Goal: Task Accomplishment & Management: Manage account settings

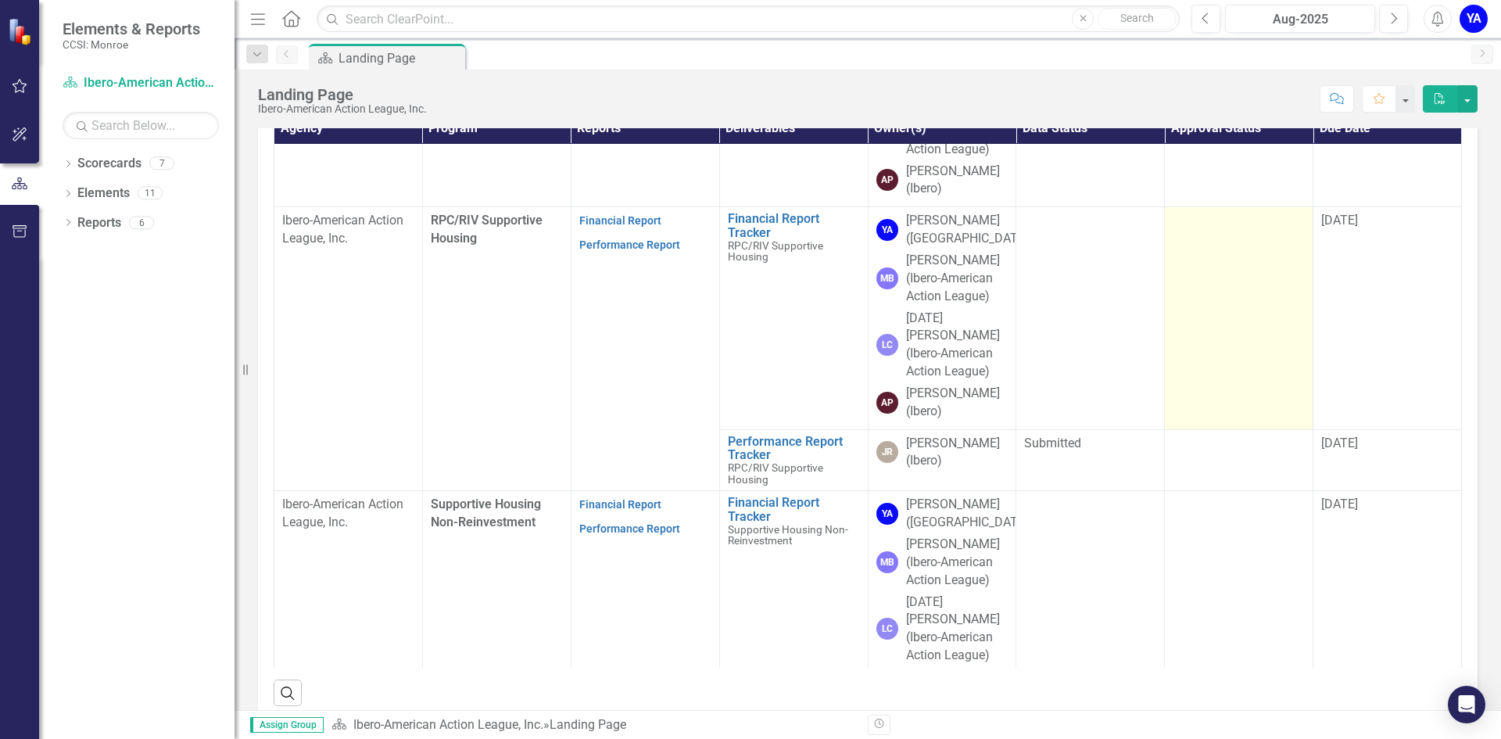
scroll to position [469, 0]
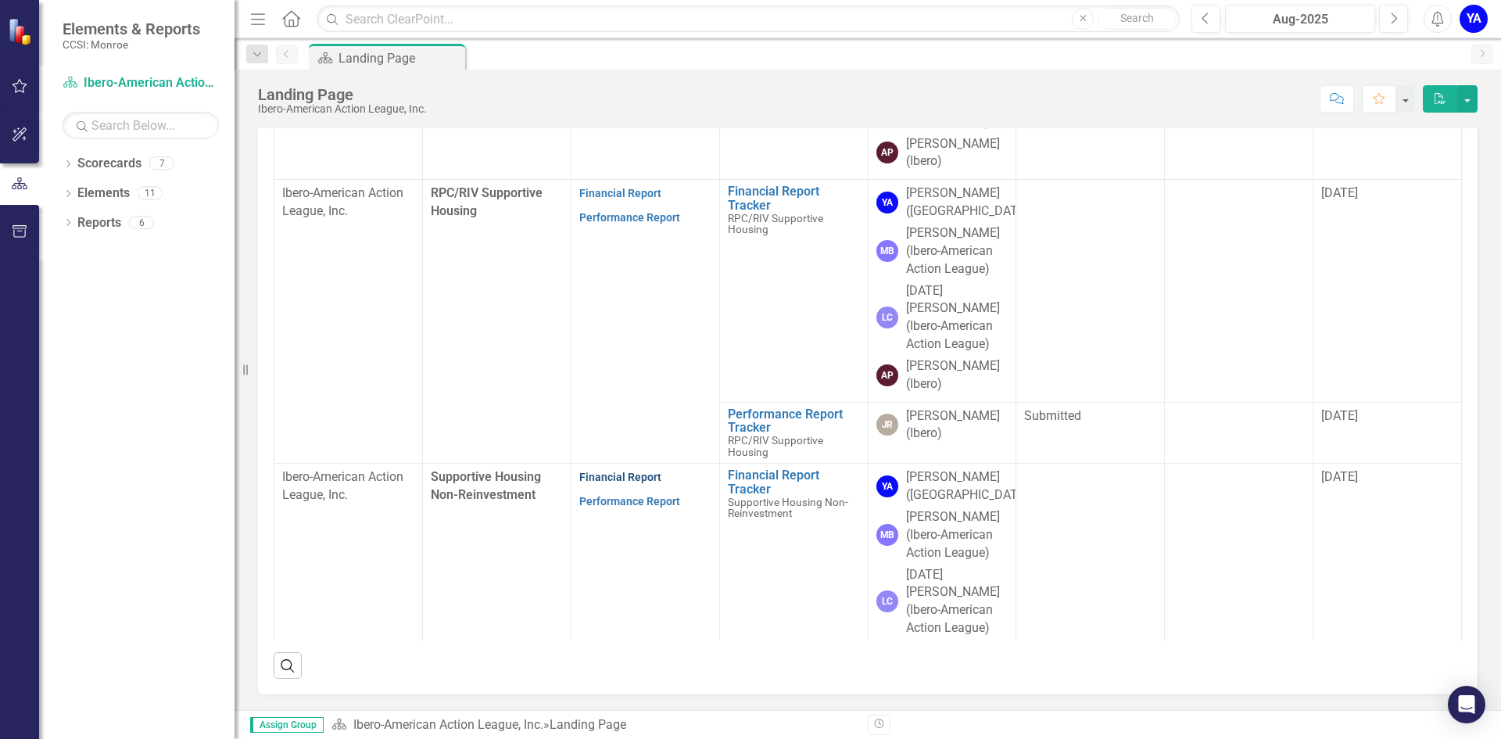
click at [608, 470] on link "Financial Report" at bounding box center [620, 476] width 82 height 13
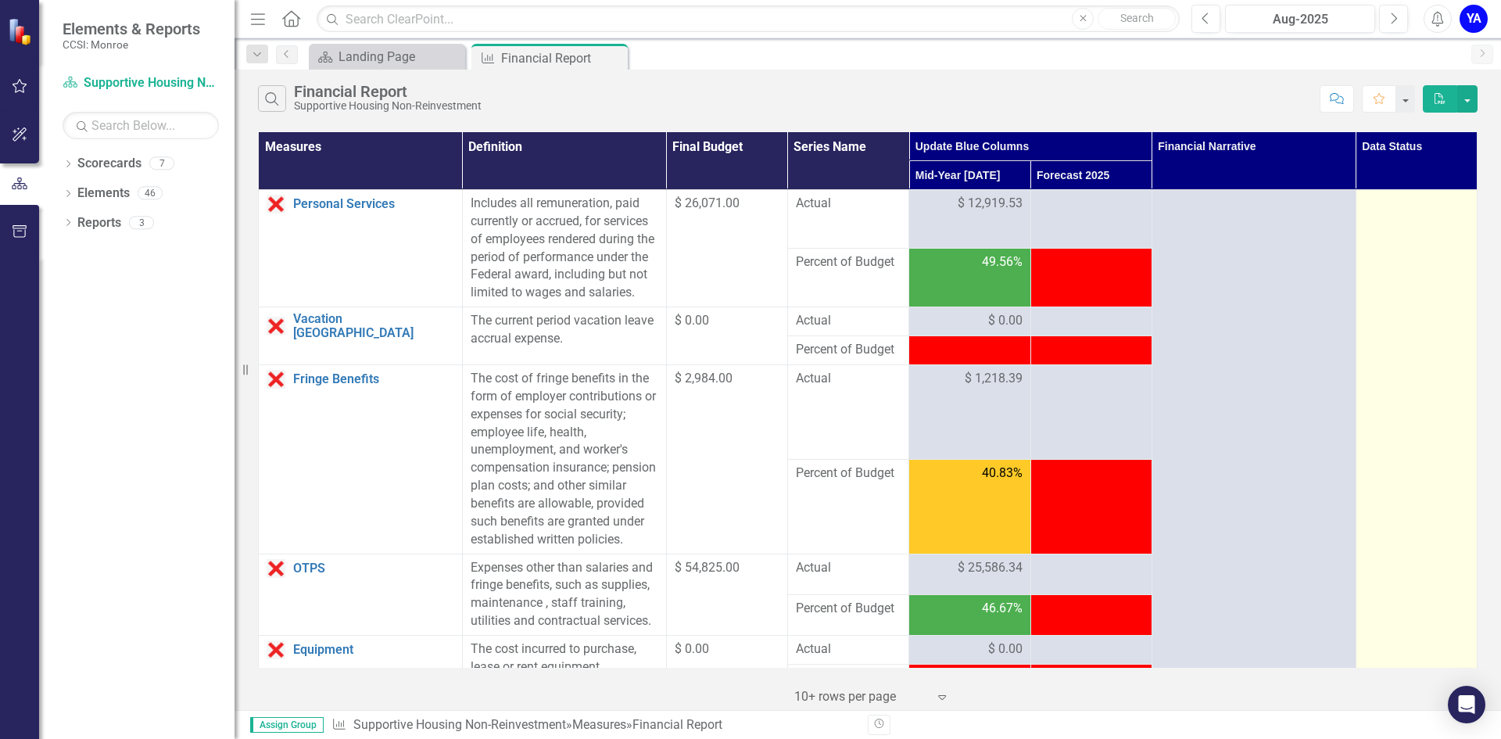
click at [1393, 209] on div at bounding box center [1416, 204] width 105 height 19
click at [1386, 206] on div at bounding box center [1416, 204] width 105 height 19
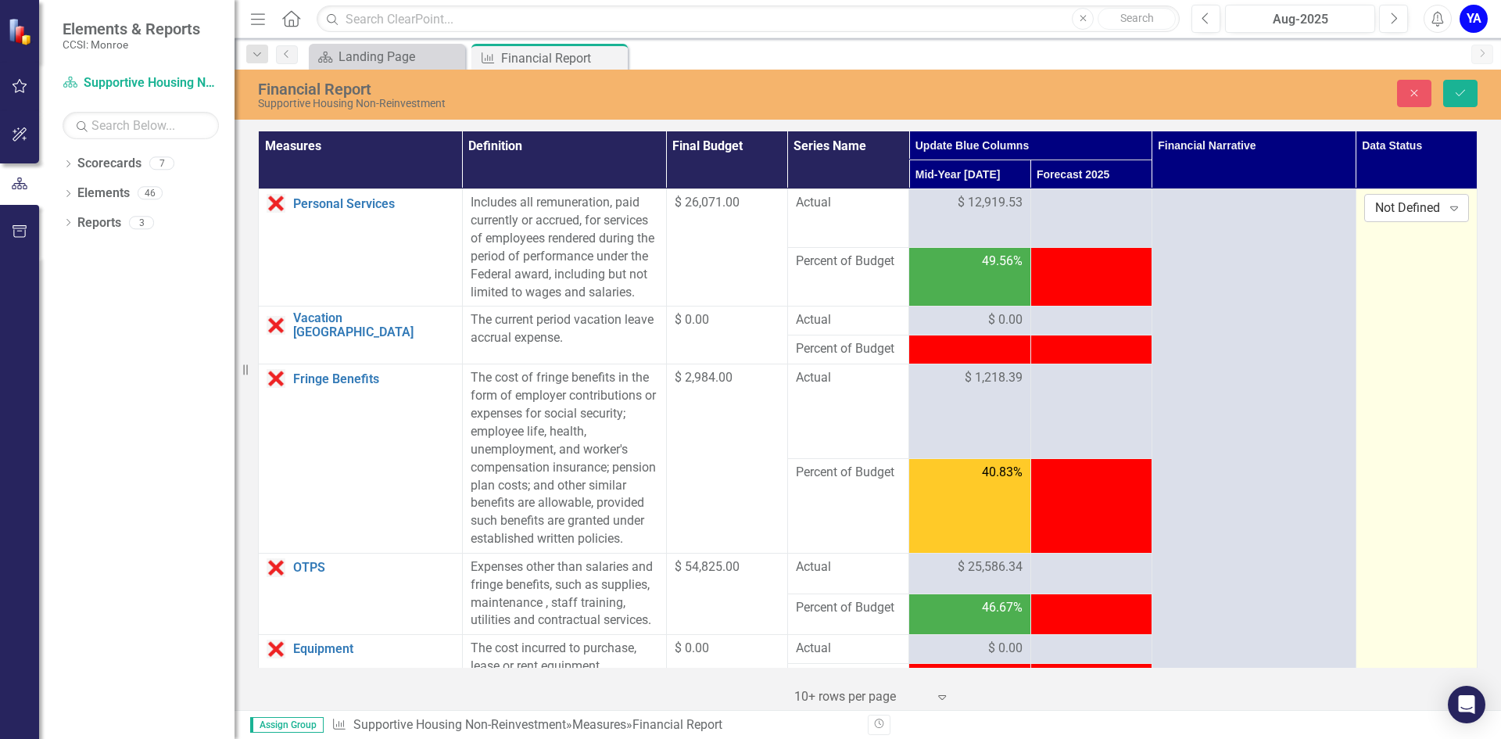
click at [1446, 211] on icon "Expand" at bounding box center [1454, 208] width 16 height 13
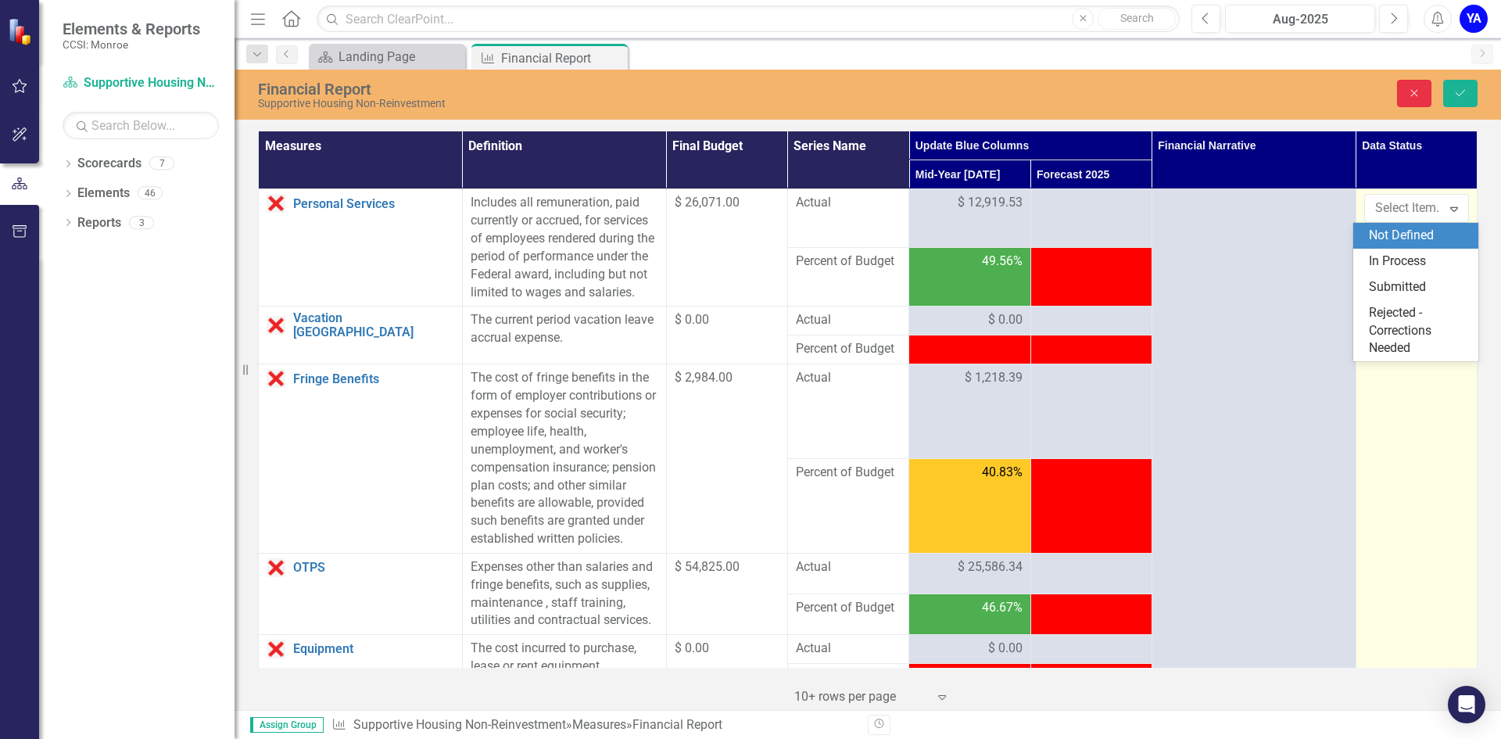
click at [1408, 89] on icon "Close" at bounding box center [1414, 93] width 14 height 11
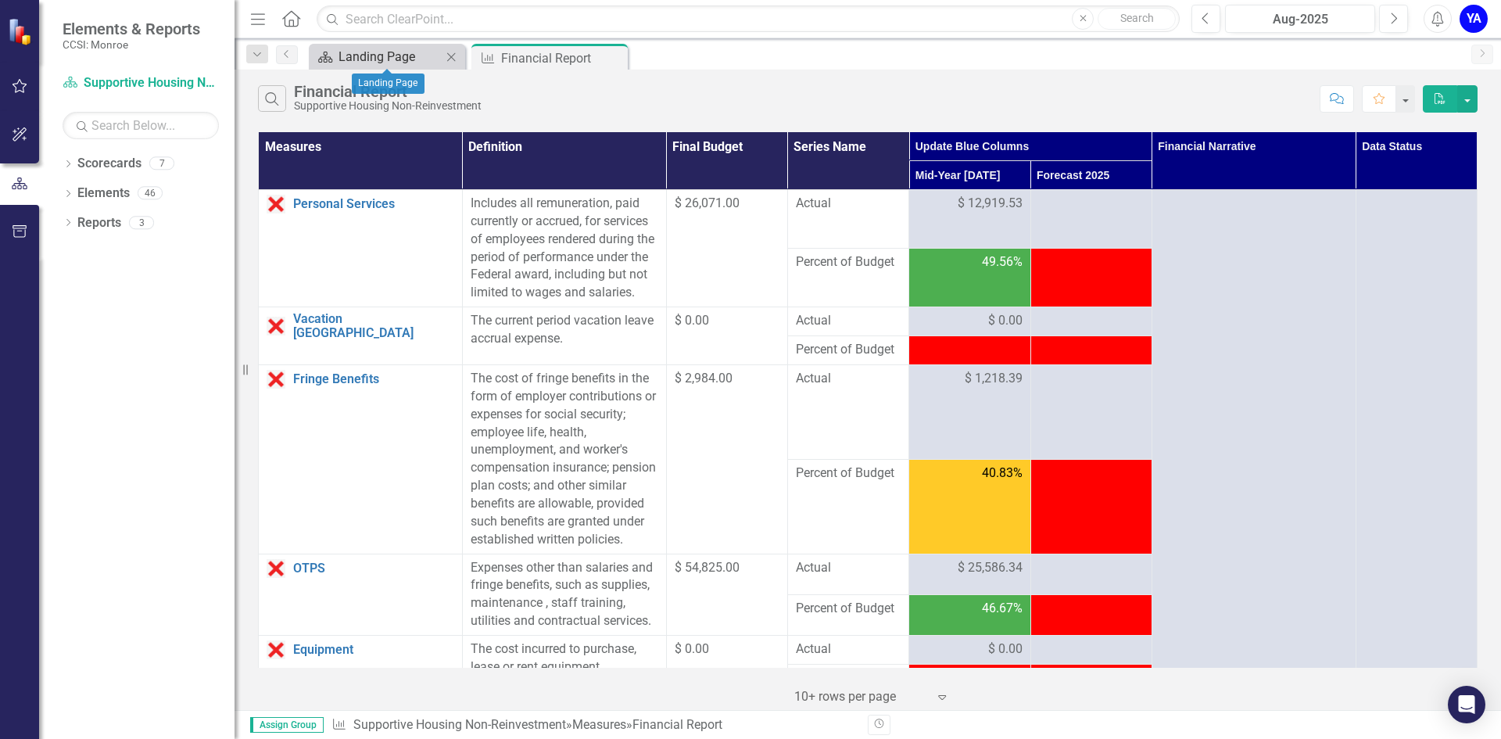
click at [376, 52] on div "Landing Page" at bounding box center [389, 57] width 103 height 20
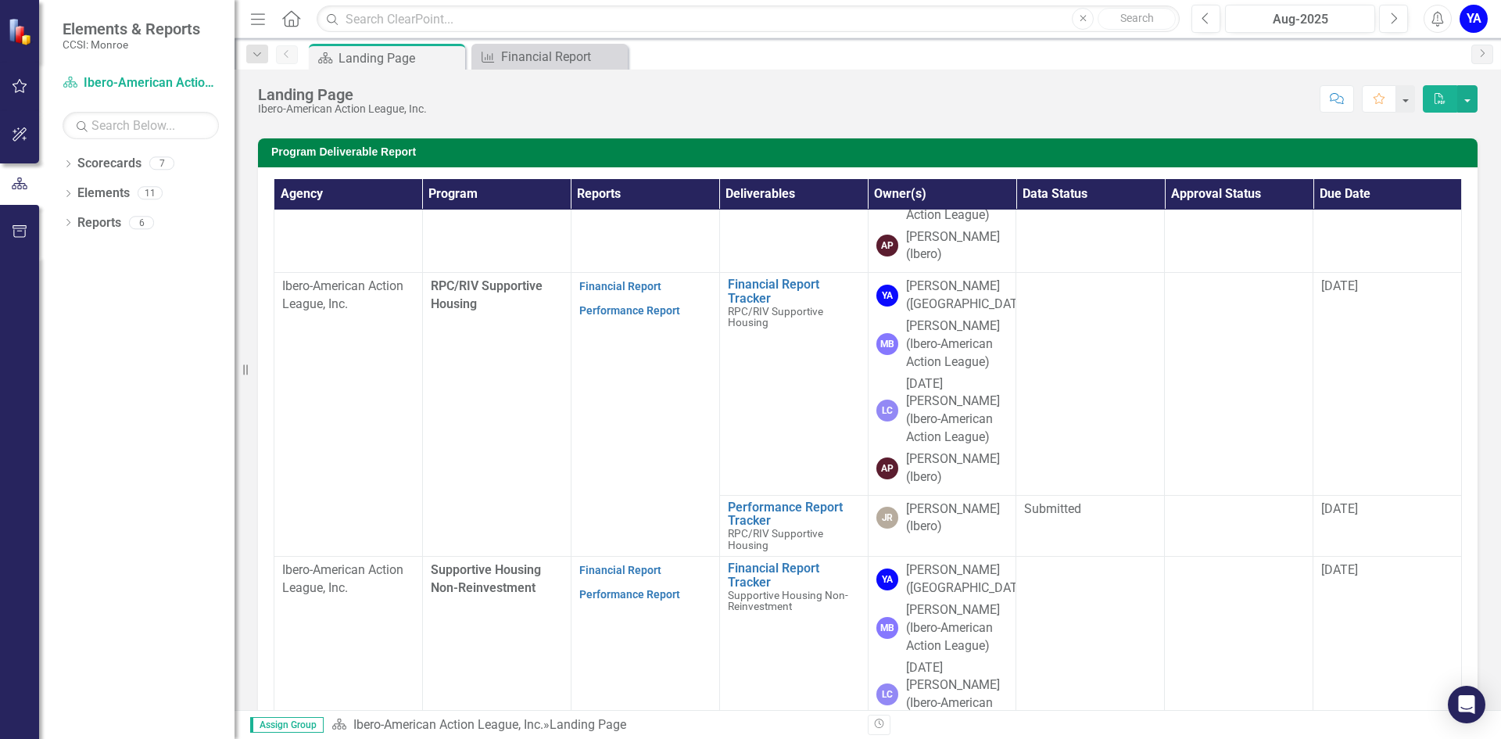
scroll to position [391, 0]
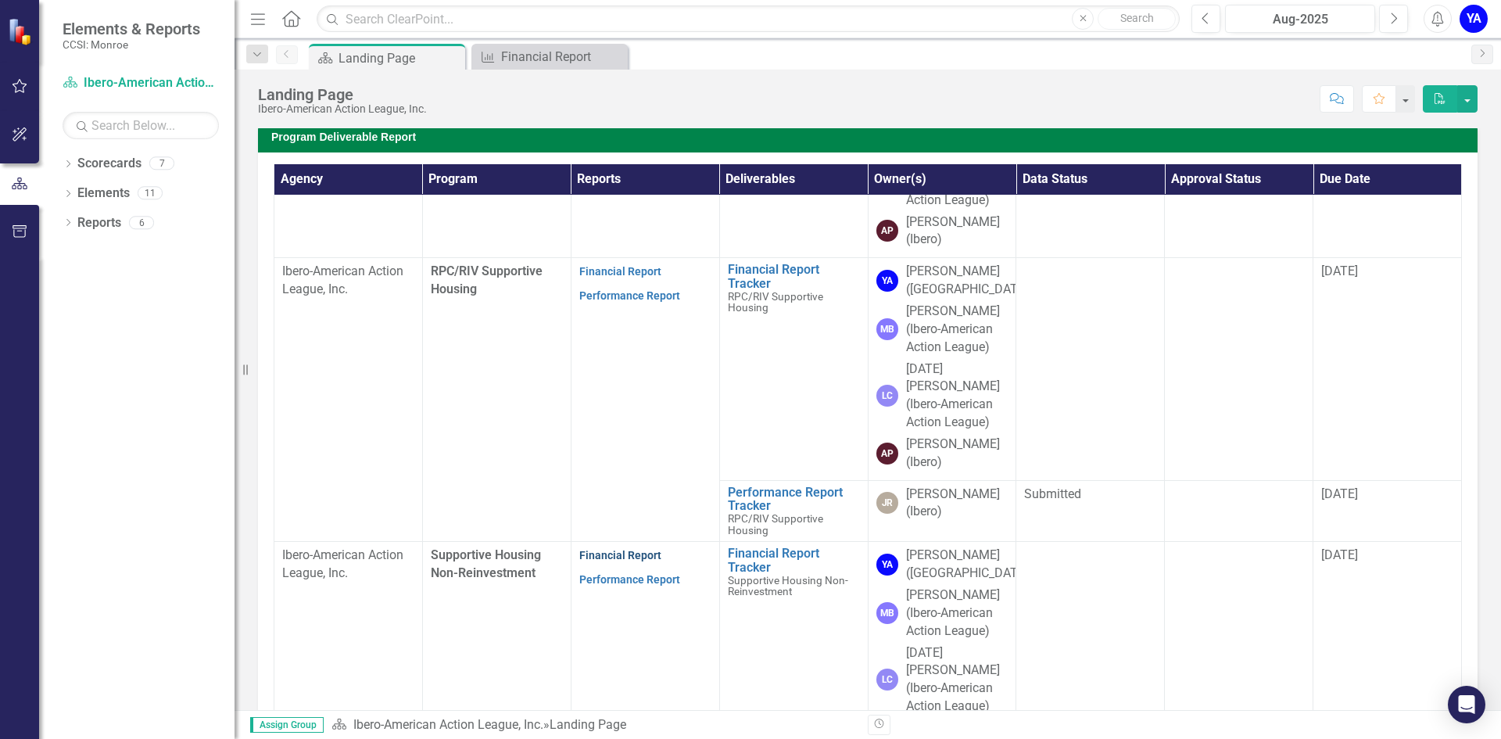
click at [596, 549] on link "Financial Report" at bounding box center [620, 555] width 82 height 13
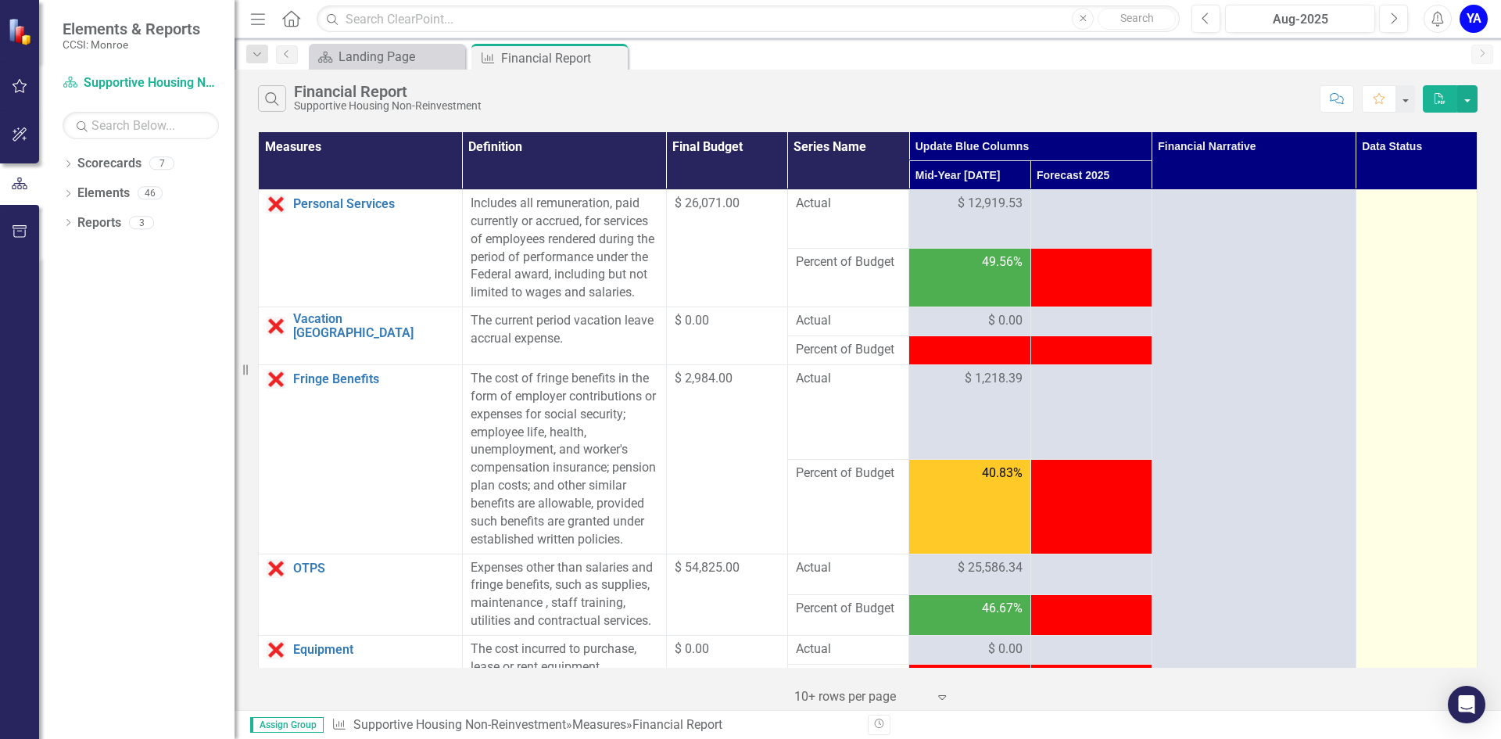
click at [1420, 204] on div at bounding box center [1416, 204] width 105 height 19
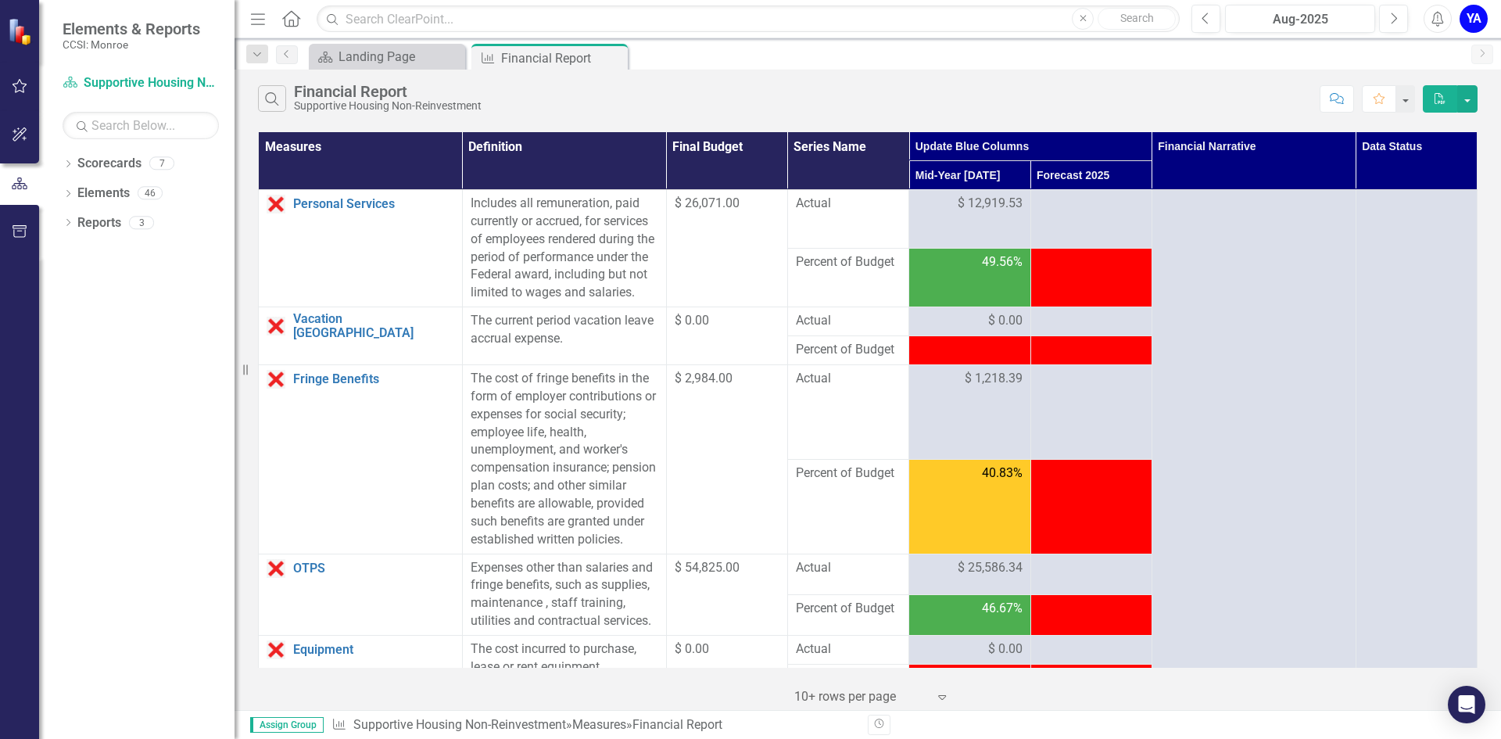
click at [1471, 16] on div "YA" at bounding box center [1473, 19] width 28 height 28
click at [1406, 197] on link "Logout Log Out" at bounding box center [1424, 197] width 123 height 29
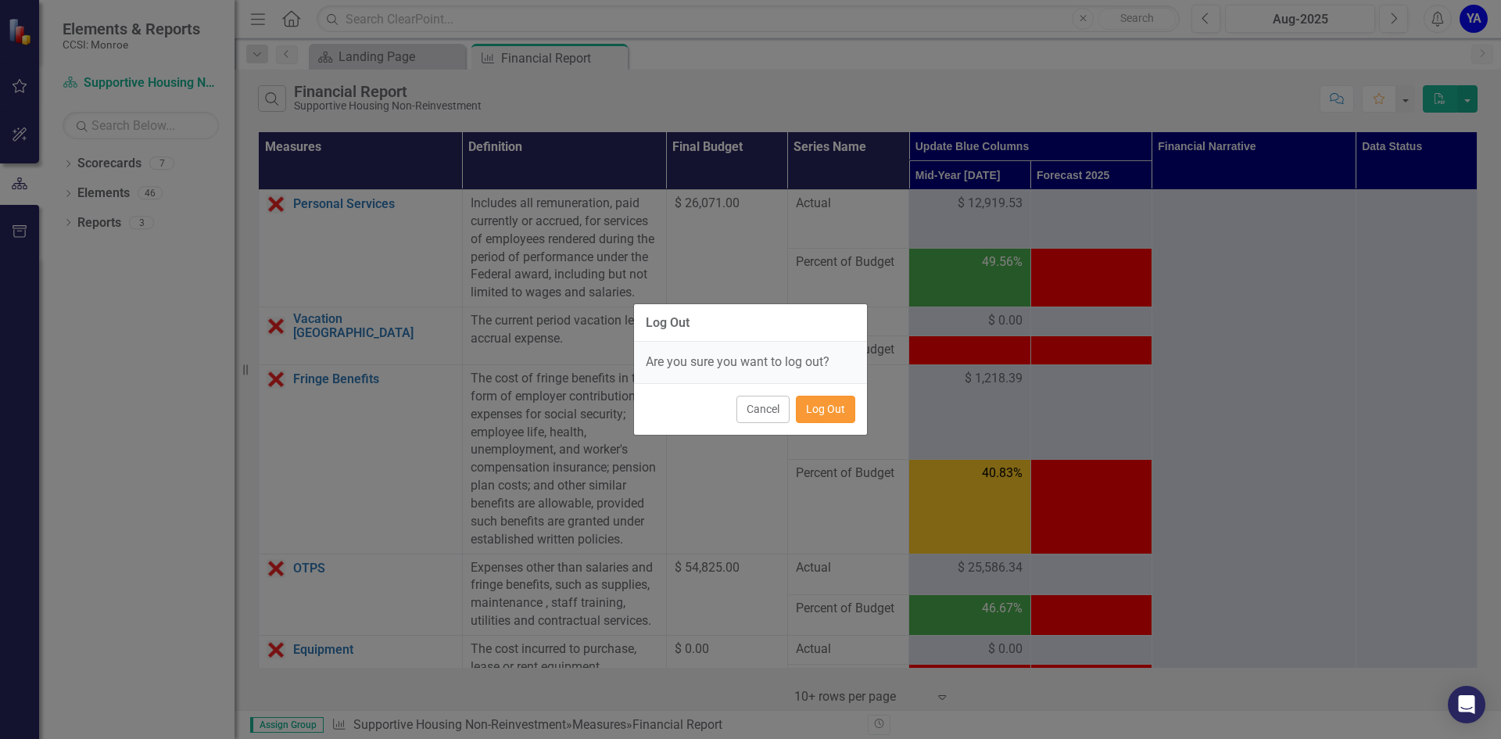
click at [827, 417] on button "Log Out" at bounding box center [825, 408] width 59 height 27
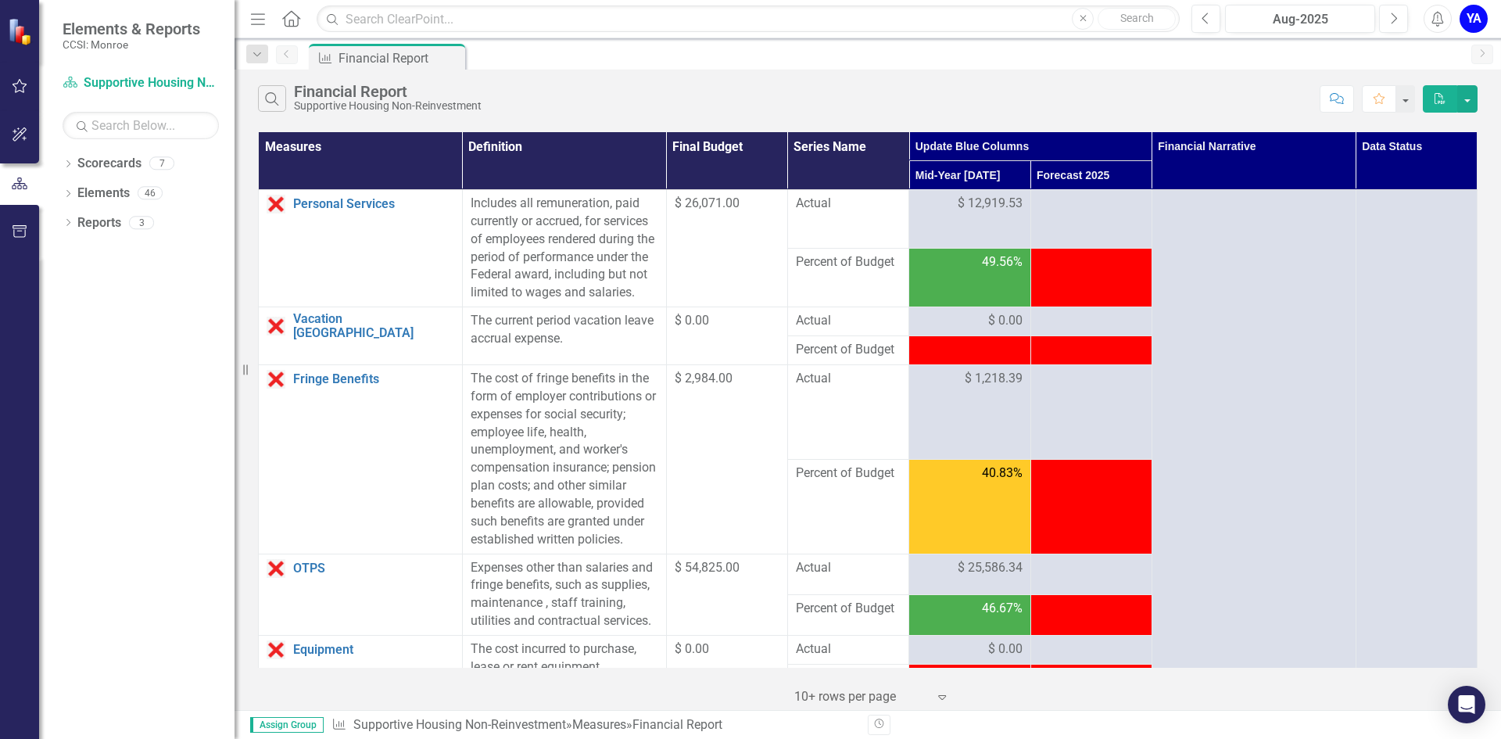
click at [1407, 151] on th "Data Status" at bounding box center [1415, 161] width 121 height 58
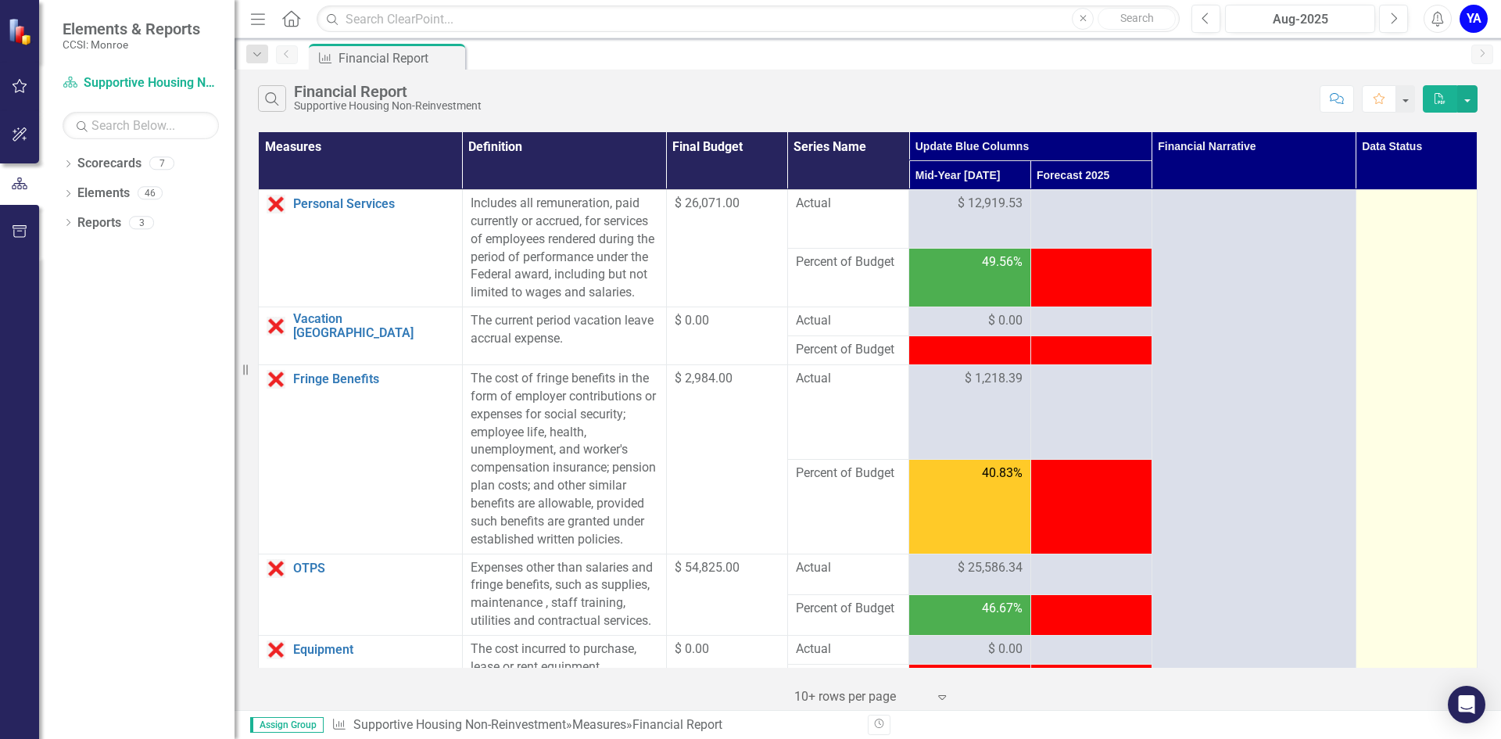
click at [1384, 212] on div at bounding box center [1416, 204] width 105 height 19
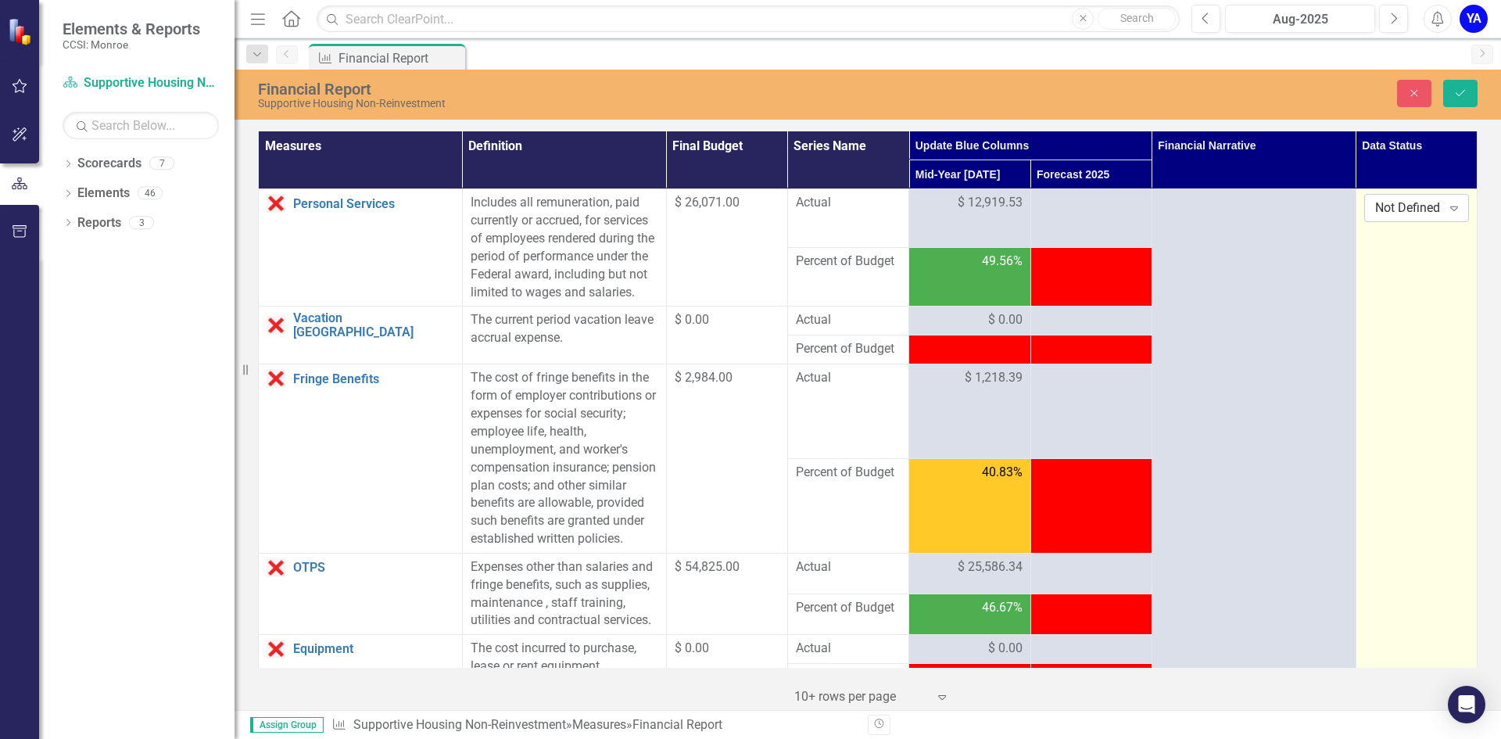
click at [1450, 207] on icon at bounding box center [1454, 208] width 8 height 5
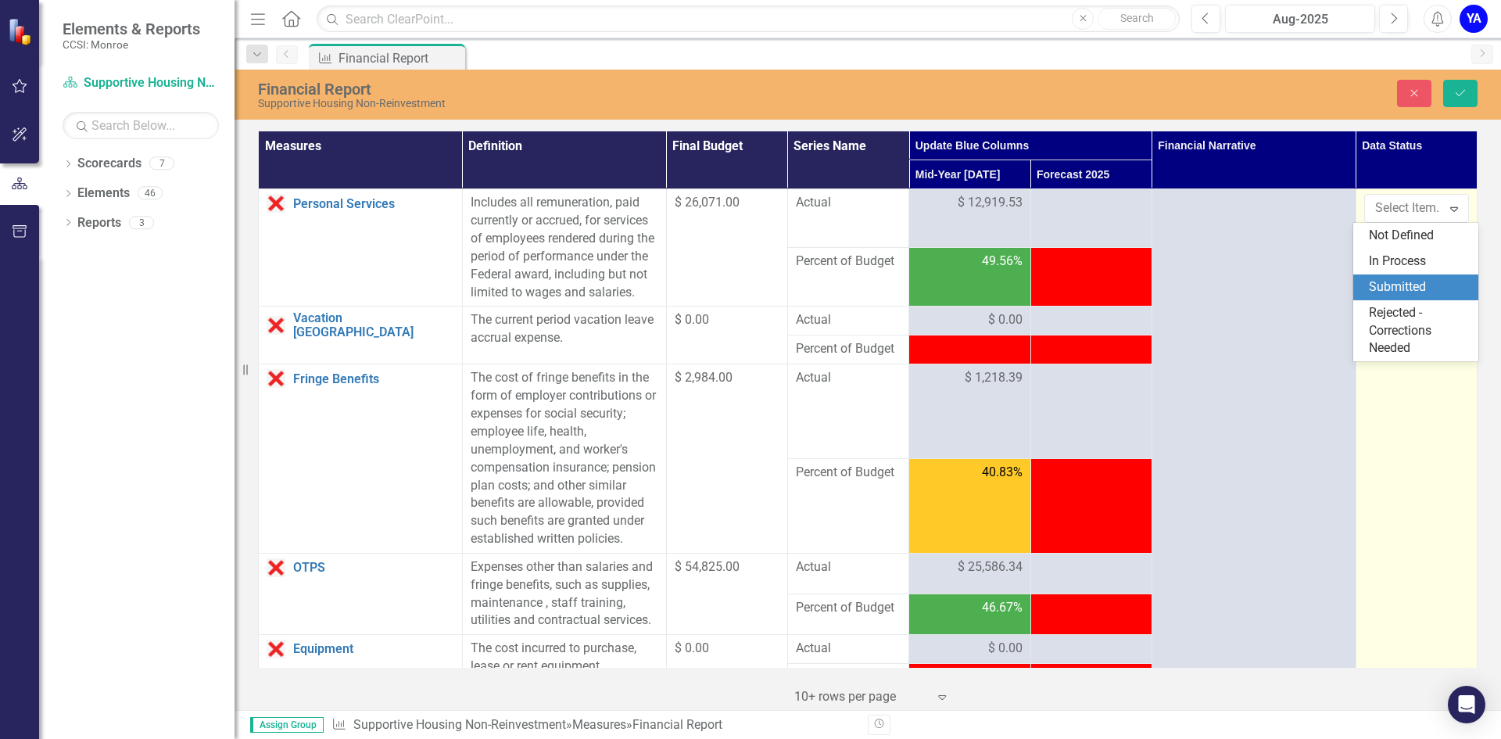
click at [1419, 287] on div "Submitted" at bounding box center [1419, 287] width 100 height 18
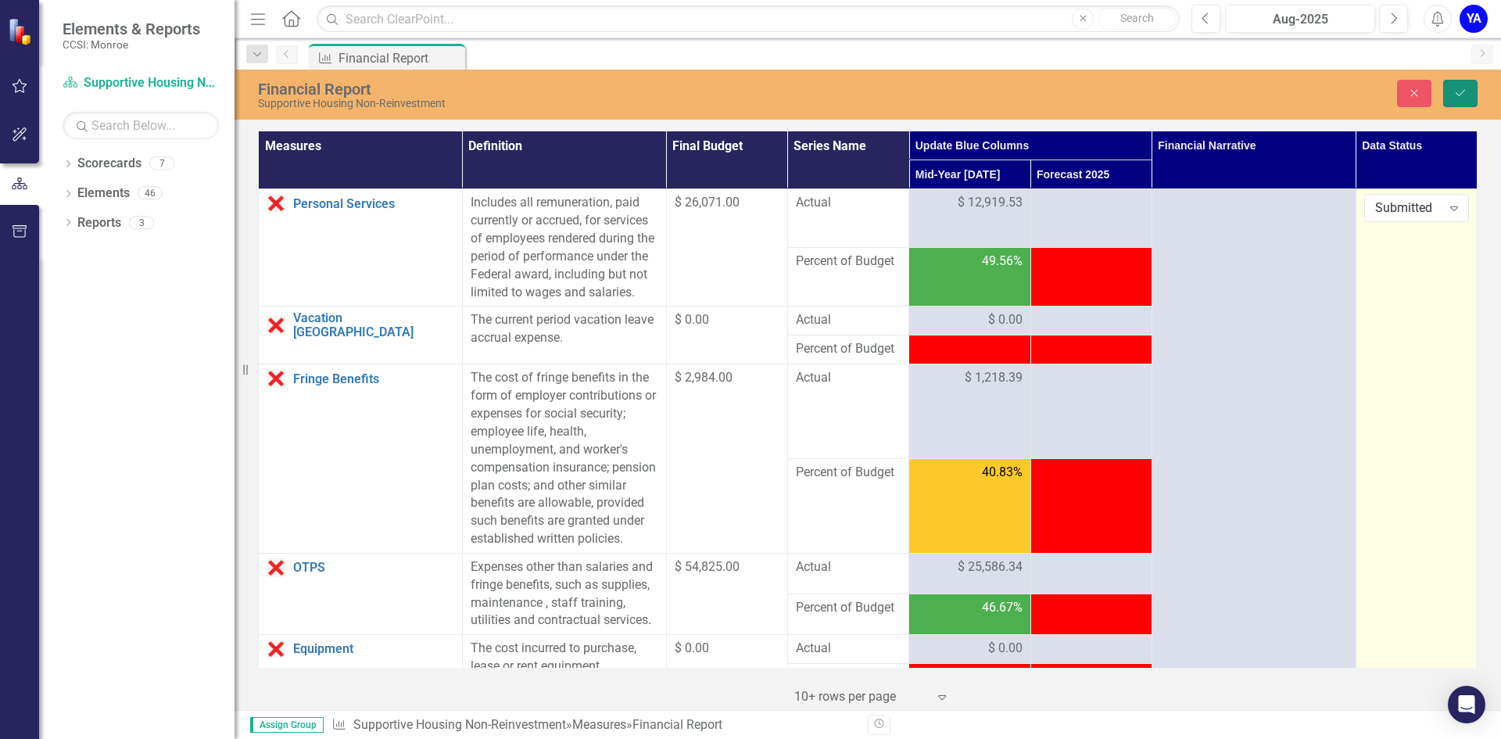
click at [1457, 98] on button "Save" at bounding box center [1460, 93] width 34 height 27
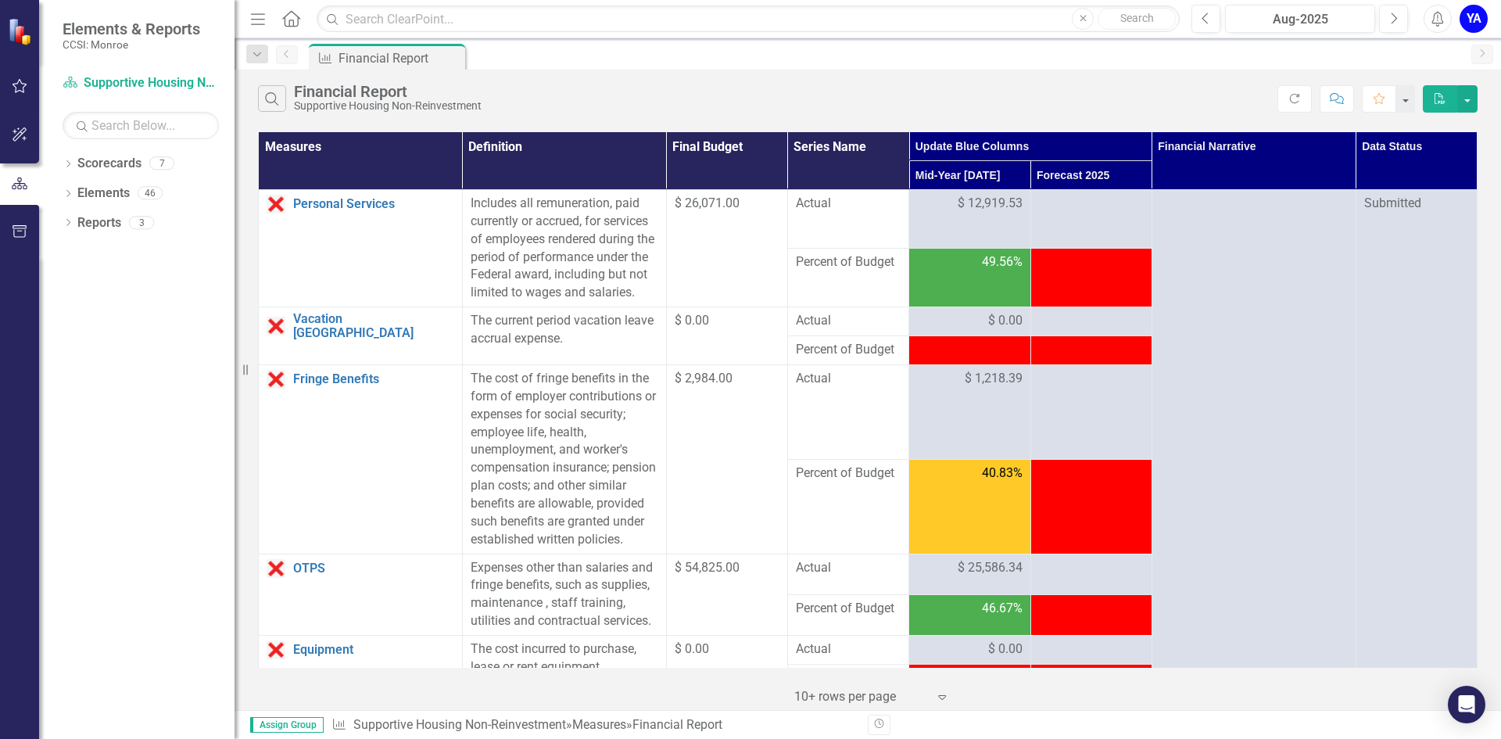
click at [292, 20] on icon at bounding box center [291, 18] width 18 height 16
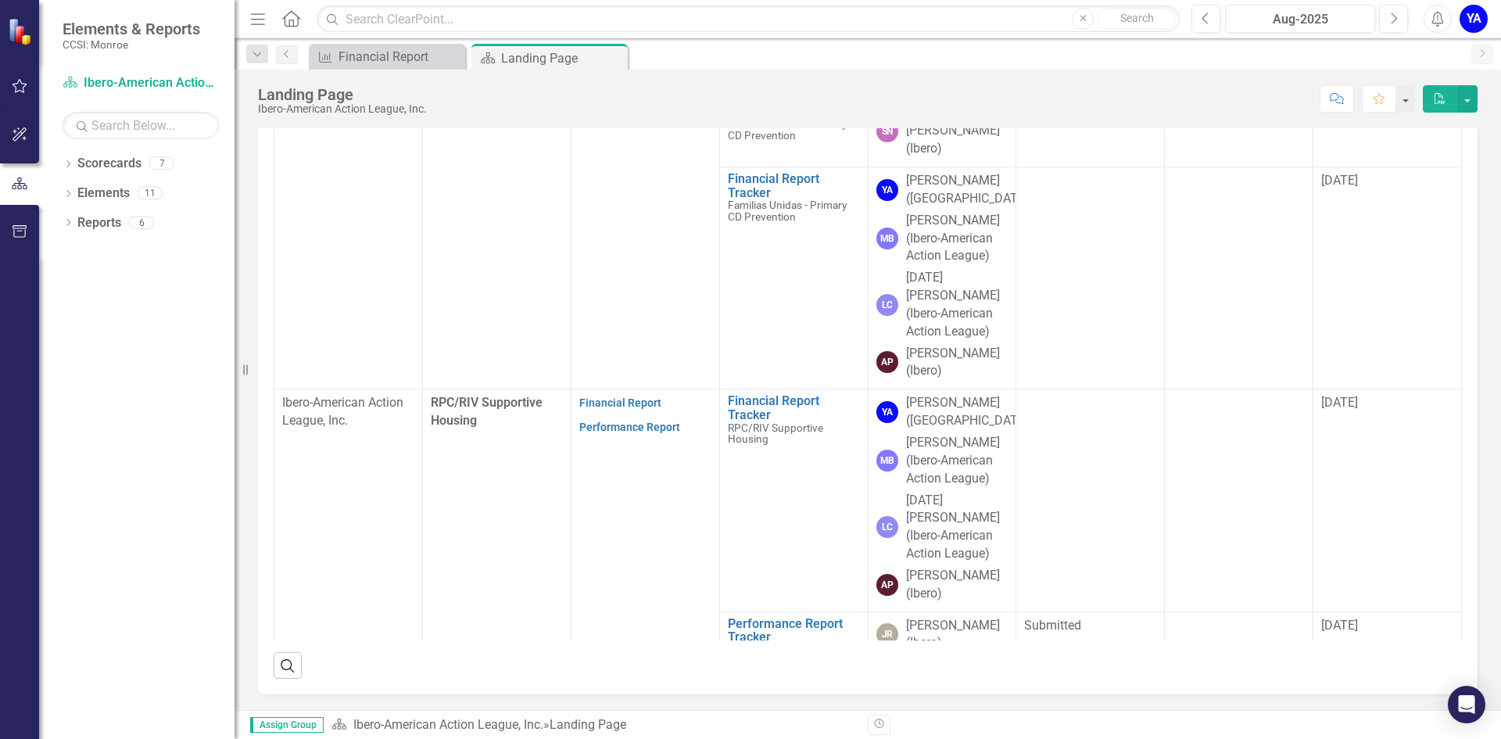
scroll to position [382, 0]
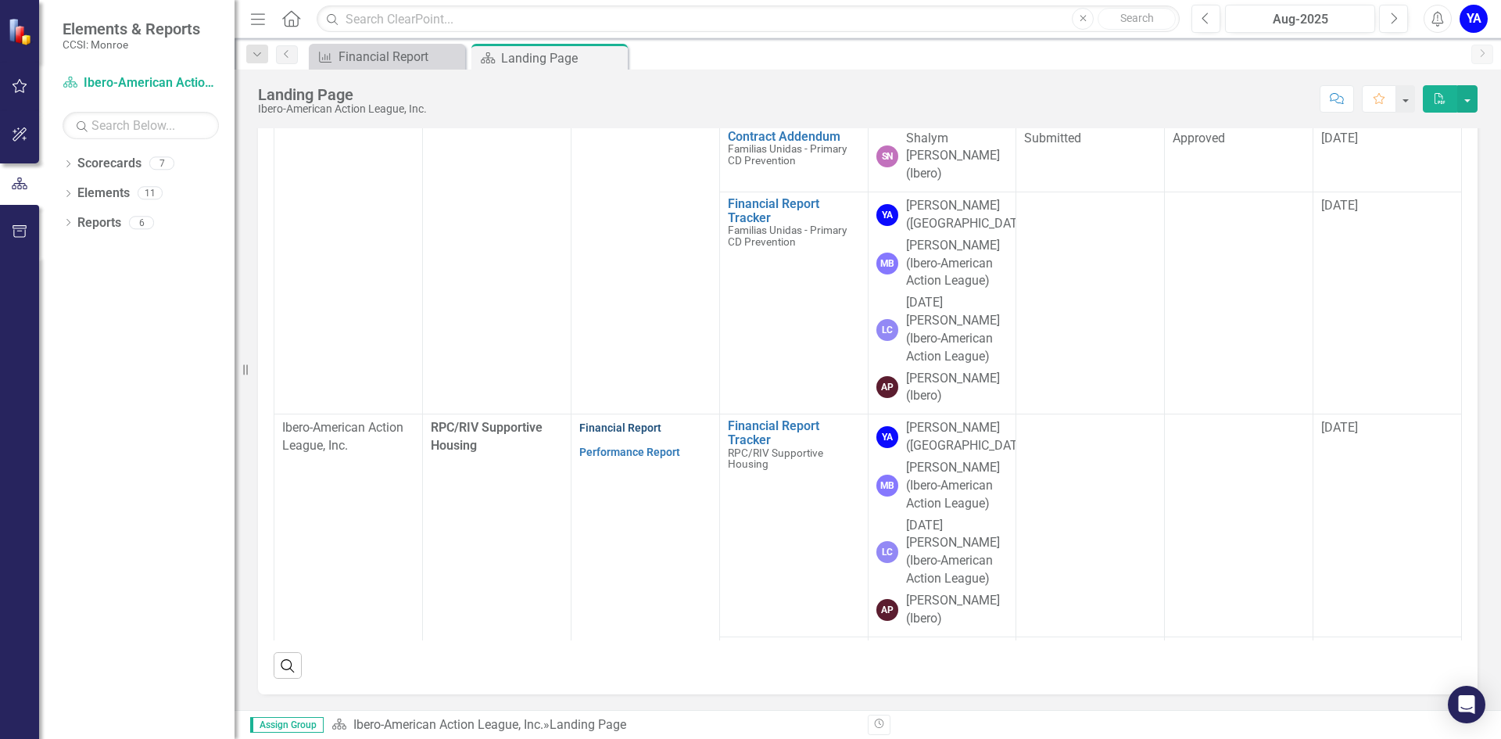
click at [602, 421] on link "Financial Report" at bounding box center [620, 427] width 82 height 13
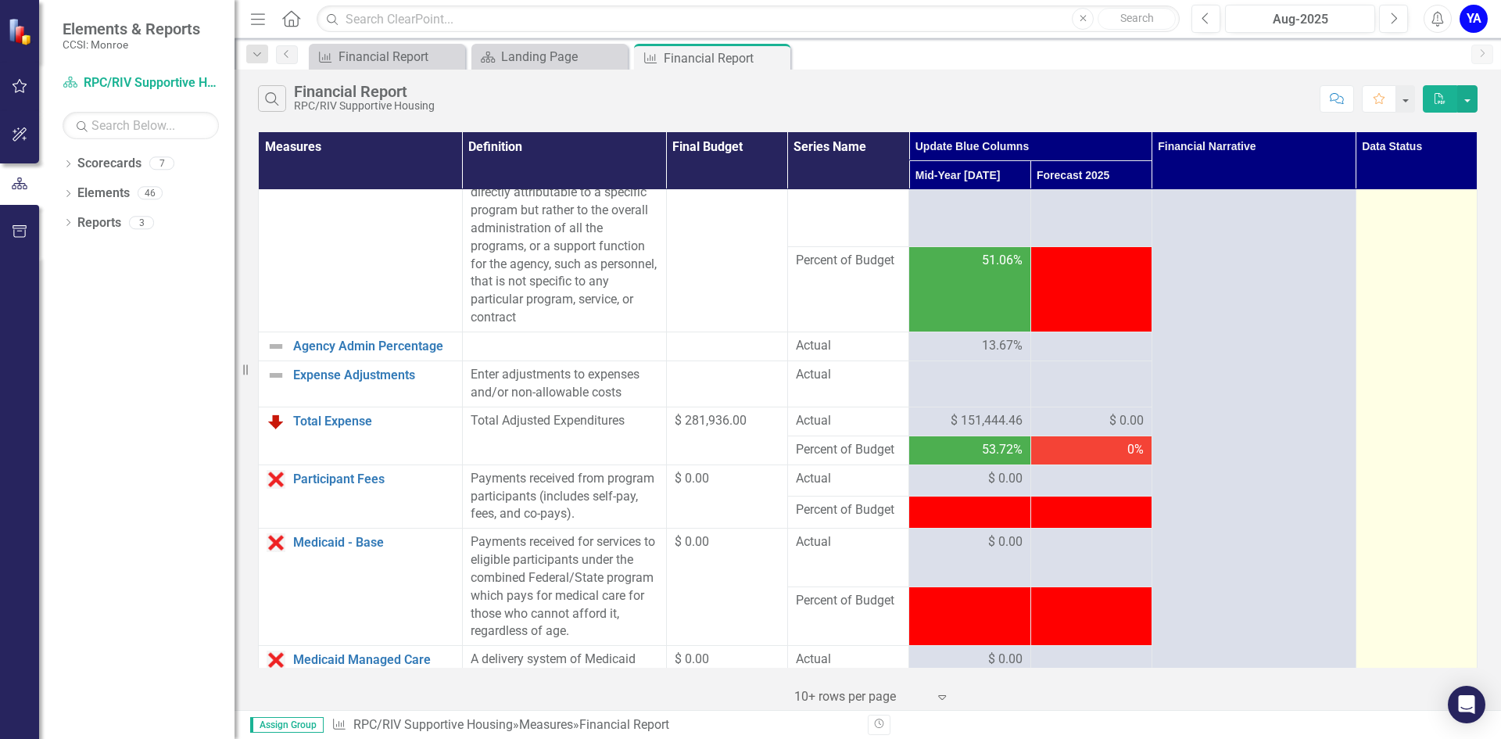
scroll to position [547, 0]
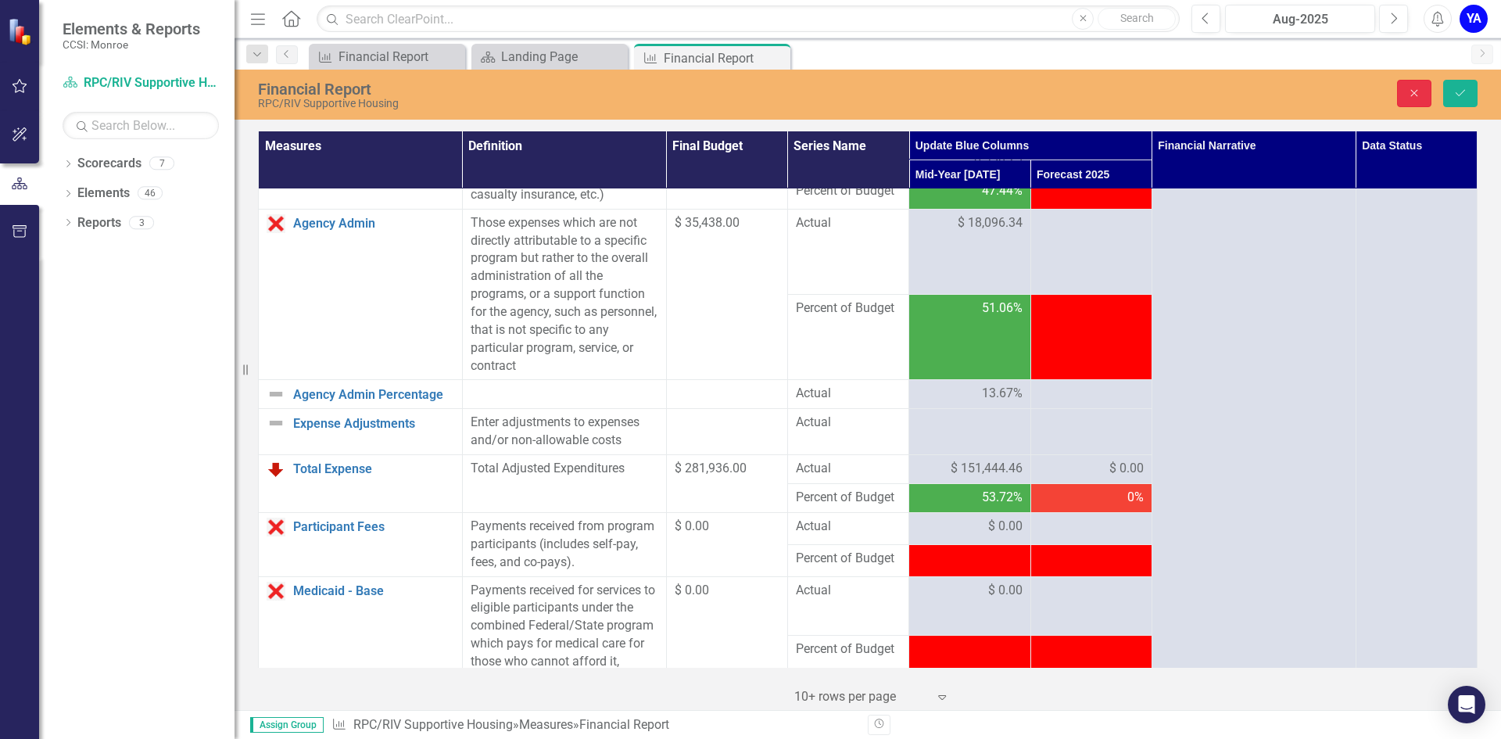
click at [1401, 84] on button "Close" at bounding box center [1414, 93] width 34 height 27
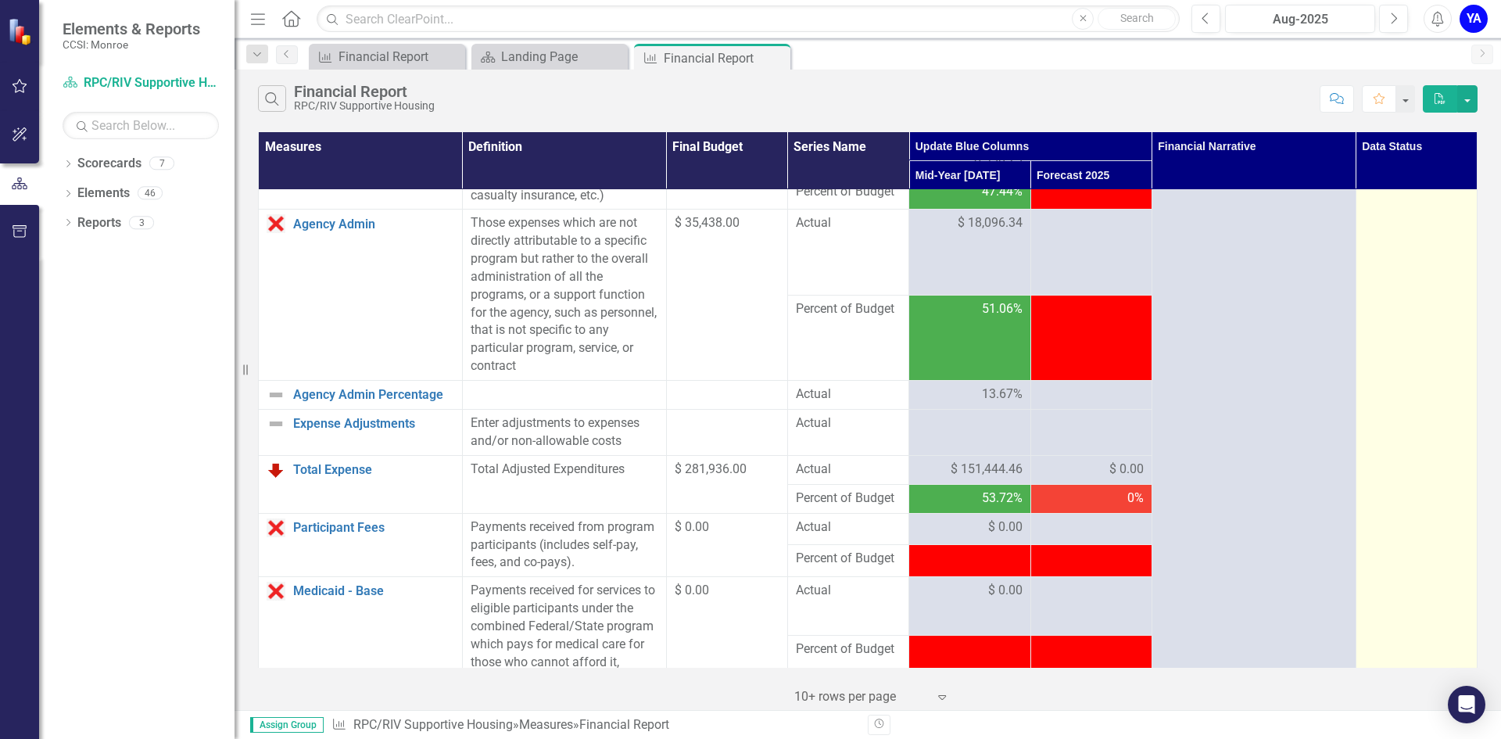
drag, startPoint x: 1402, startPoint y: 224, endPoint x: 1419, endPoint y: 218, distance: 17.6
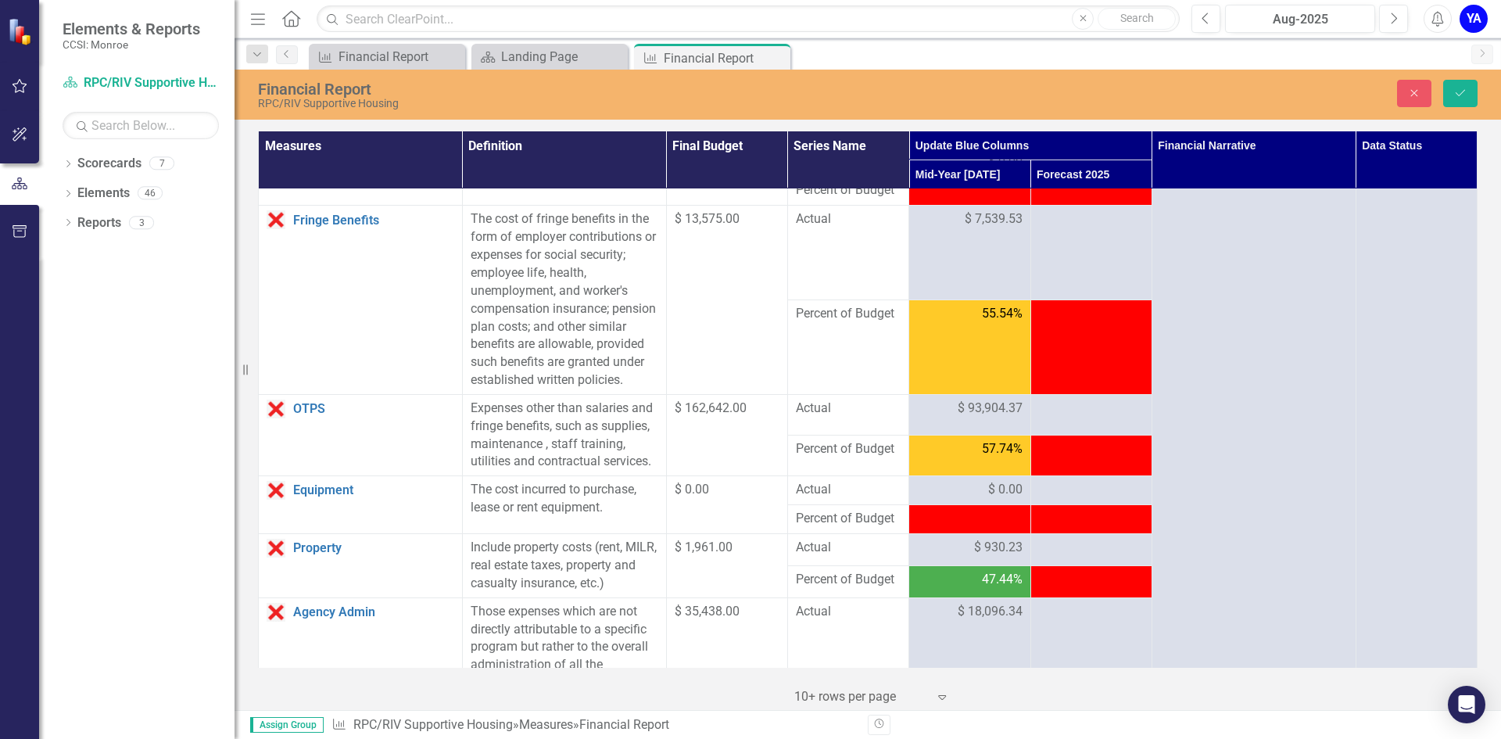
scroll to position [0, 0]
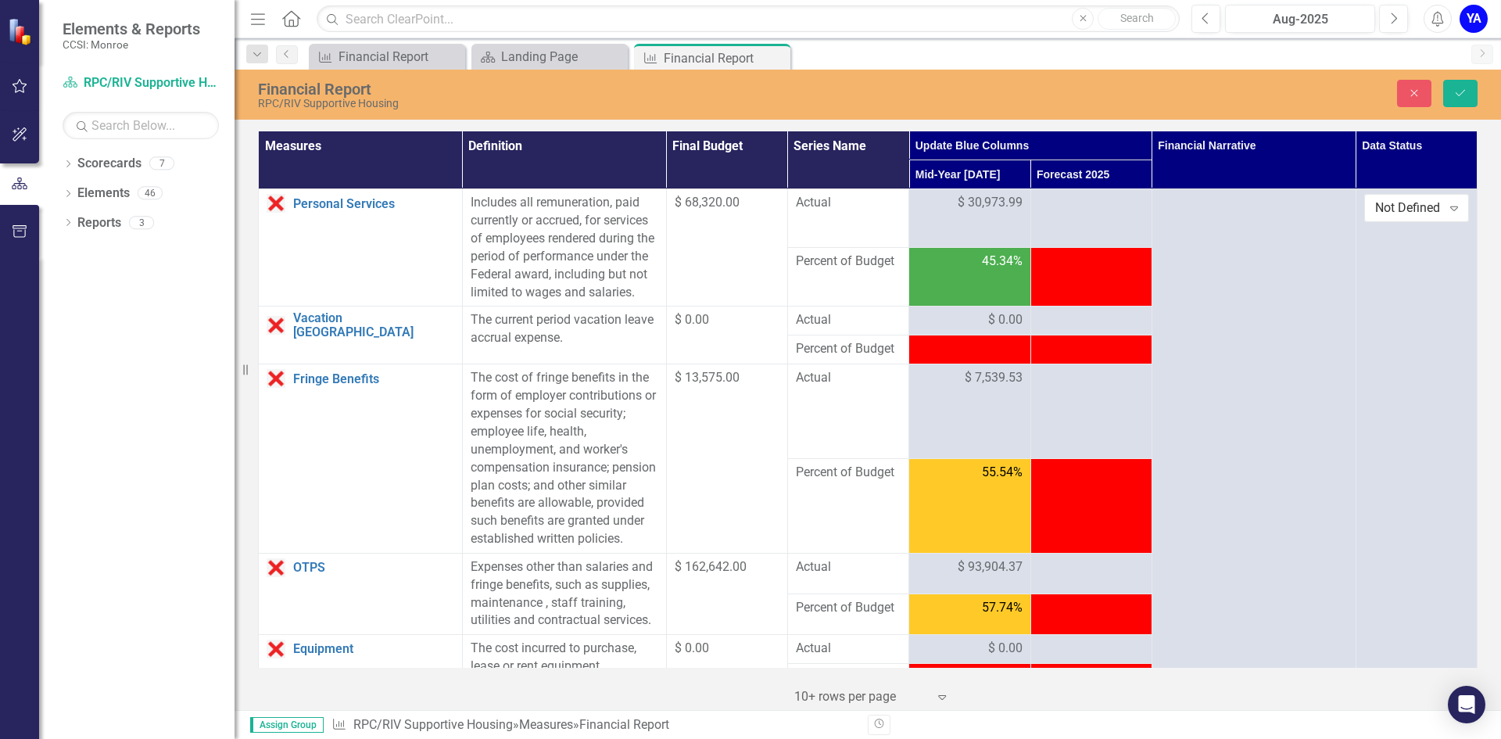
click at [1401, 68] on div "Measure Financial Report Close Scorecard Landing Page Close Measure Financial R…" at bounding box center [884, 56] width 1157 height 25
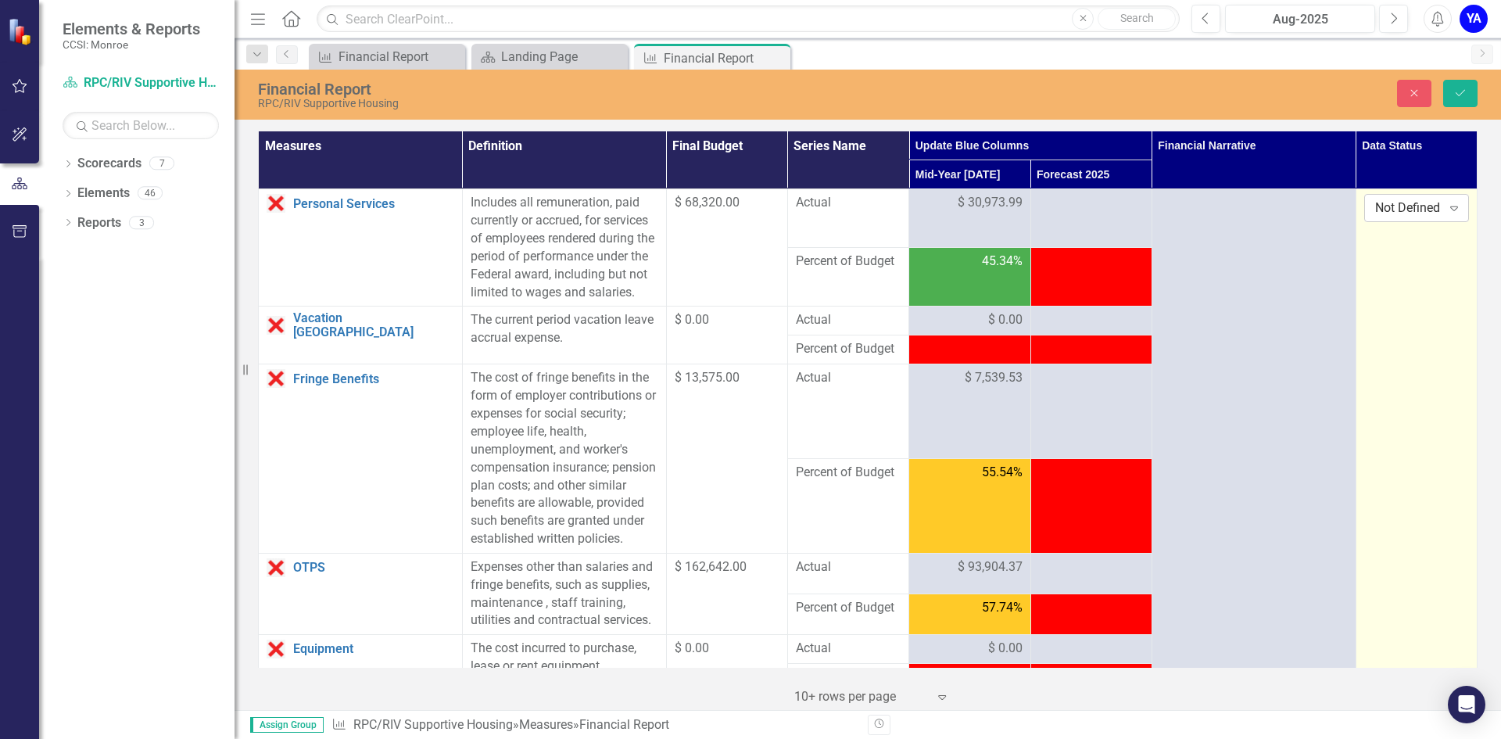
click at [1446, 206] on icon "Expand" at bounding box center [1454, 208] width 16 height 13
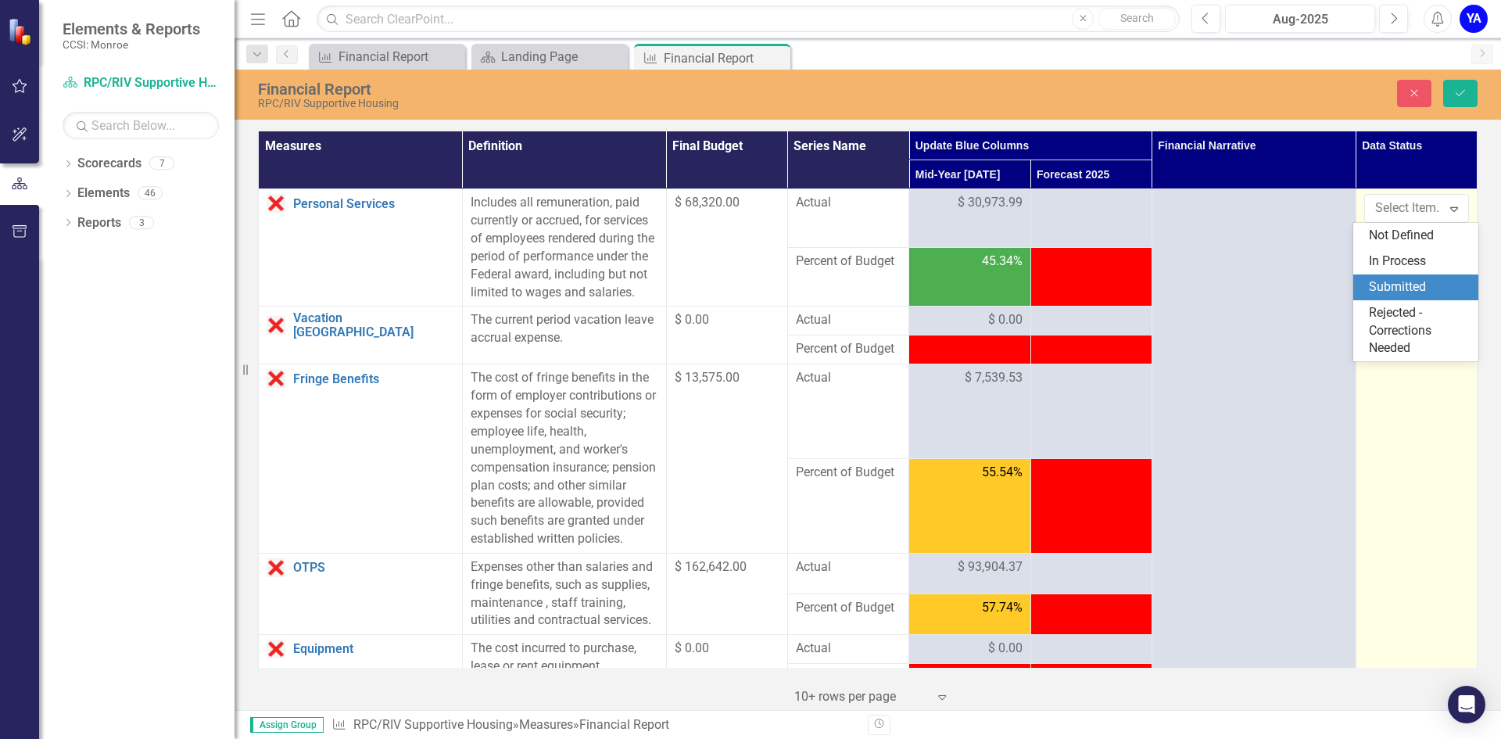
click at [1408, 284] on div "Submitted" at bounding box center [1419, 287] width 100 height 18
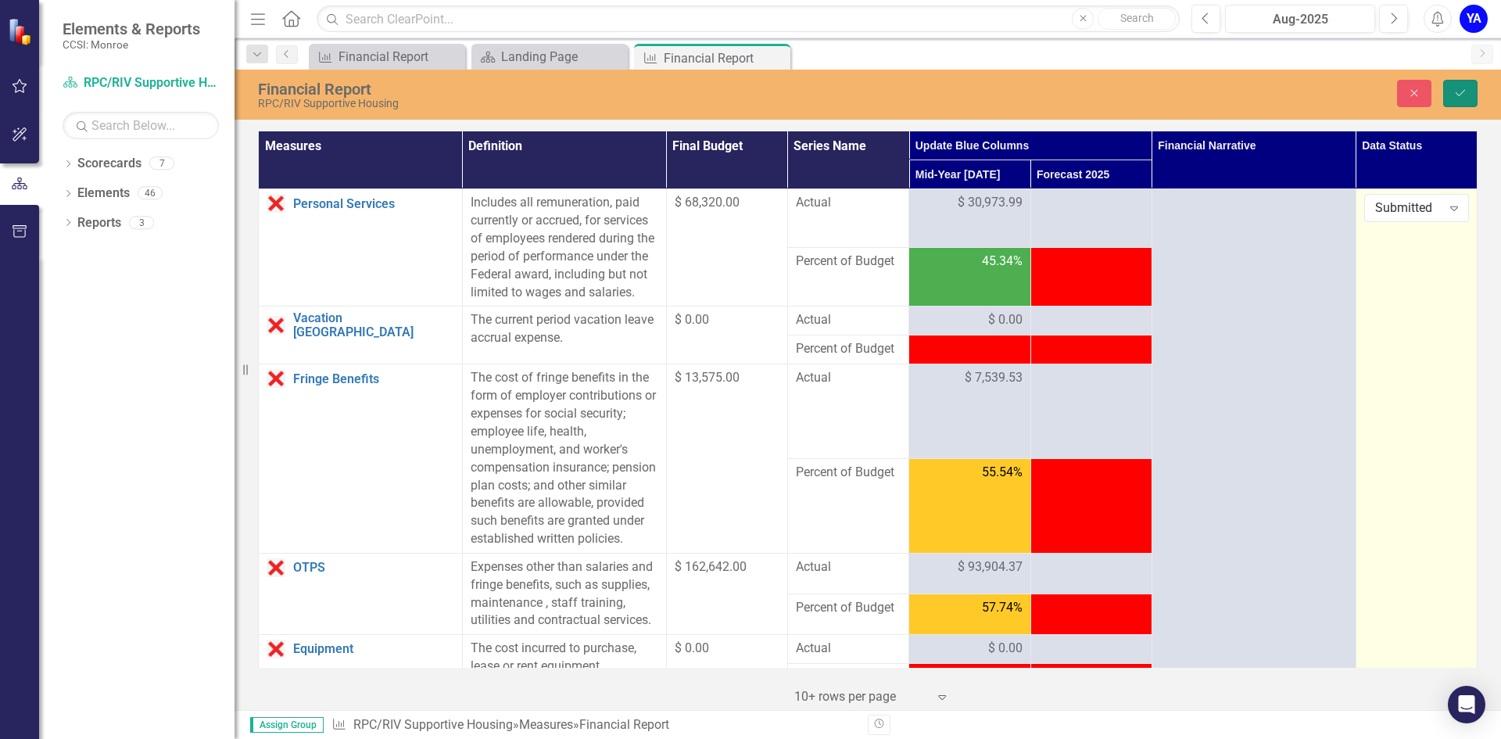
click at [1473, 95] on button "Save" at bounding box center [1460, 93] width 34 height 27
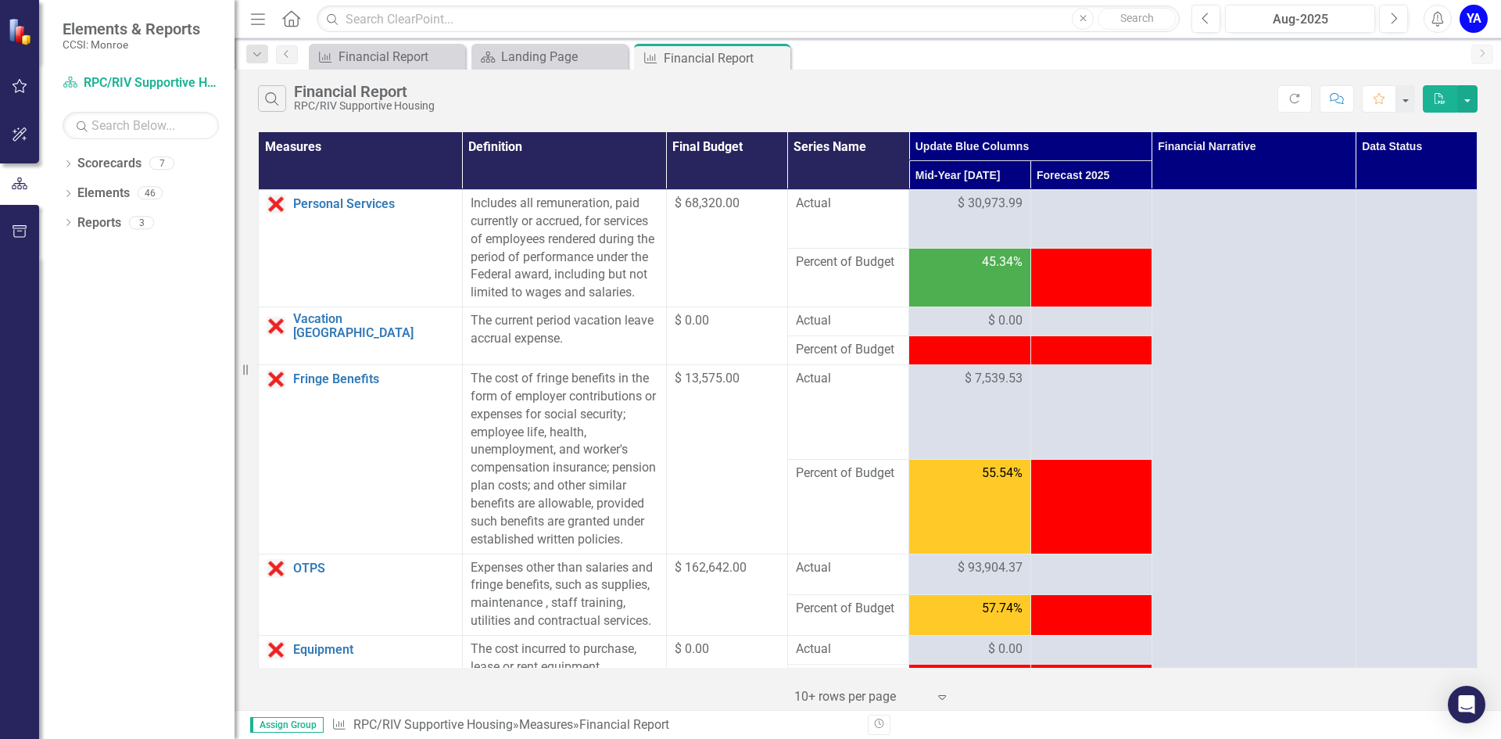
click at [257, 16] on icon "Menu" at bounding box center [258, 18] width 20 height 16
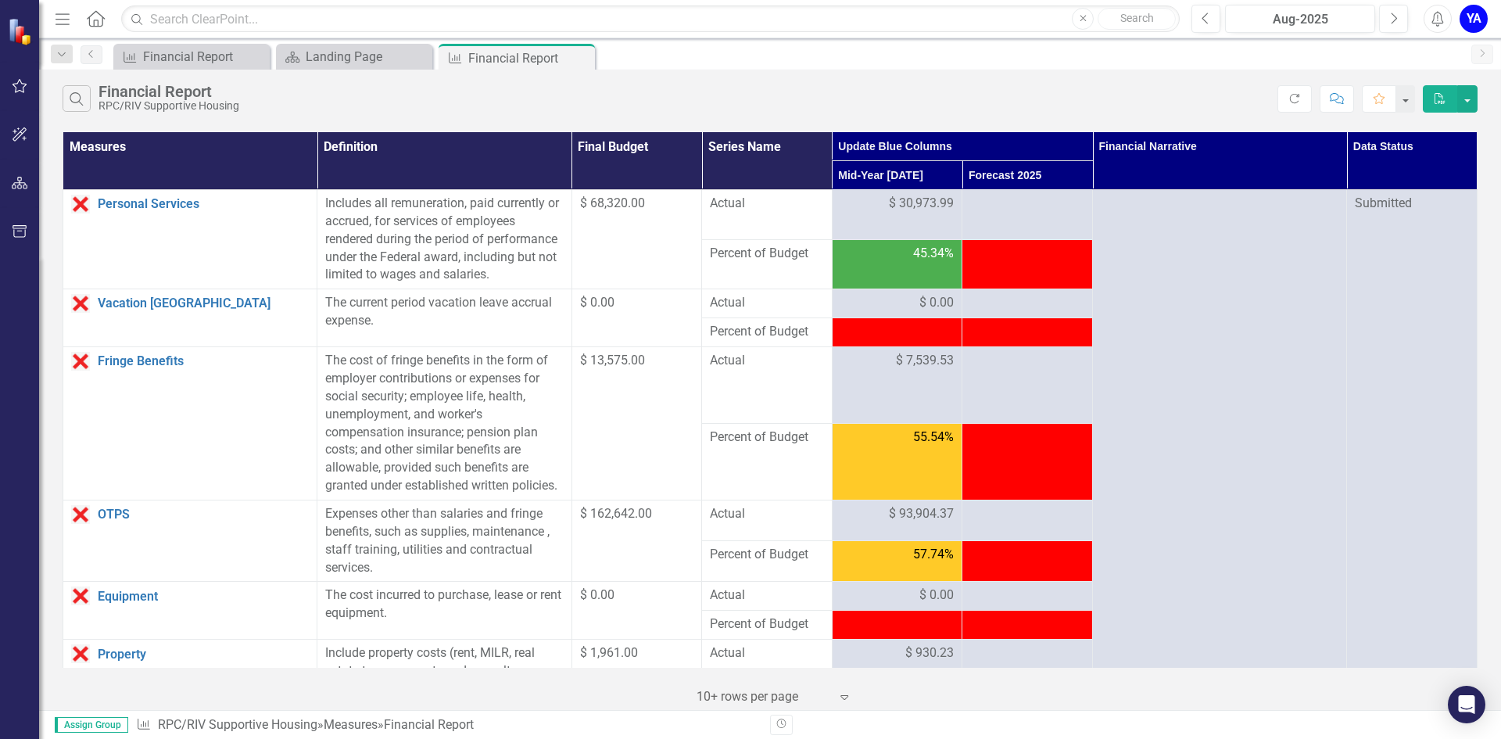
click at [63, 20] on icon "button" at bounding box center [62, 18] width 14 height 11
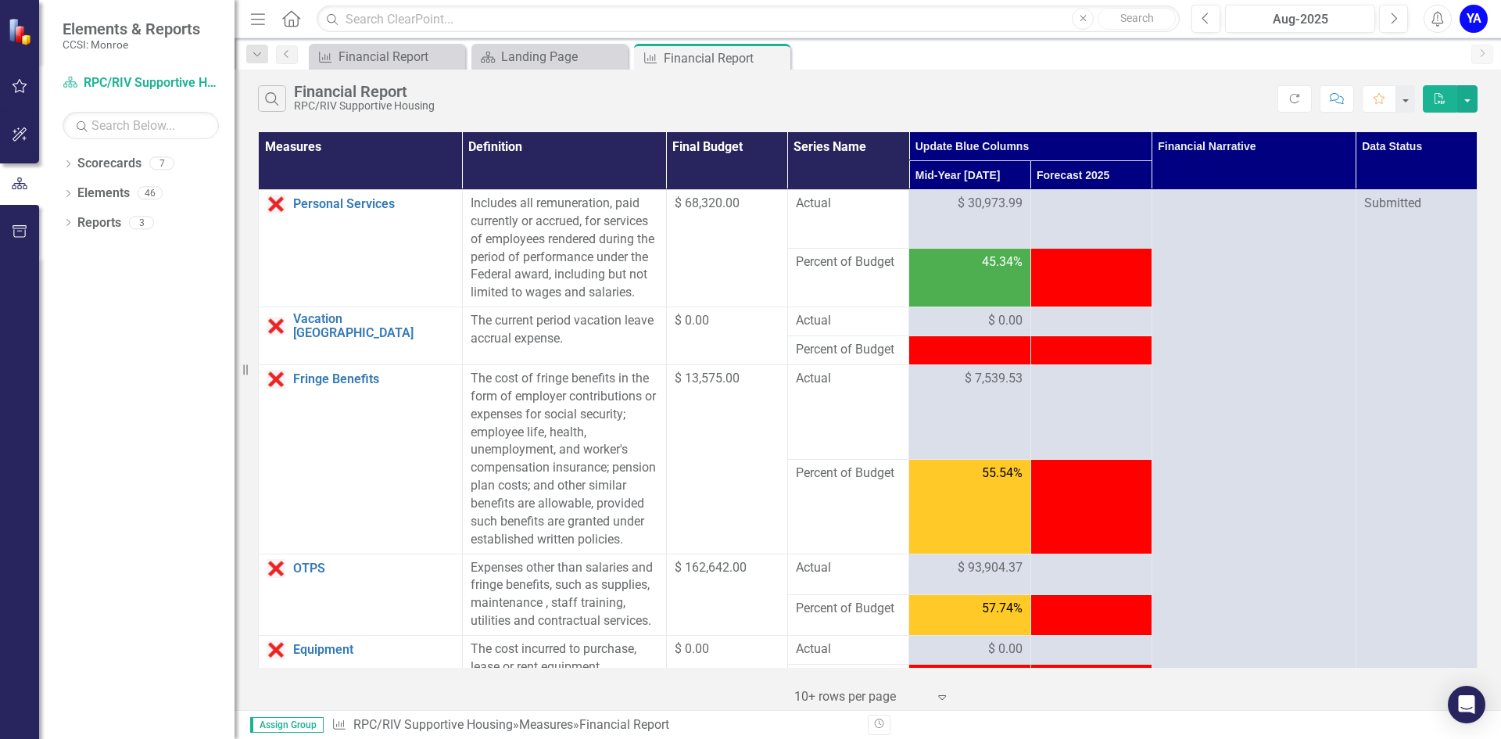
click at [254, 19] on icon "button" at bounding box center [258, 18] width 14 height 11
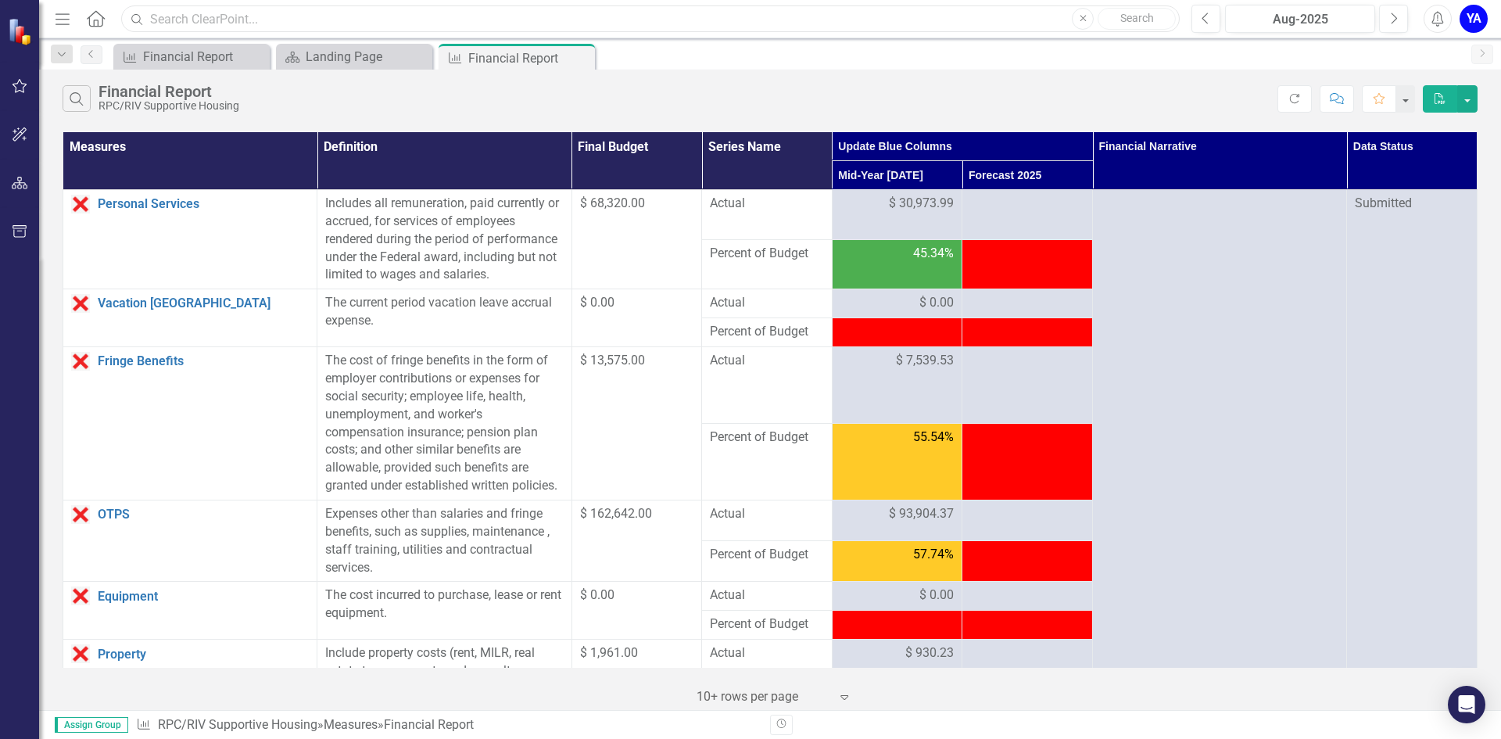
click at [254, 19] on input "text" at bounding box center [650, 18] width 1058 height 27
click at [154, 49] on div "Financial Report" at bounding box center [194, 57] width 103 height 20
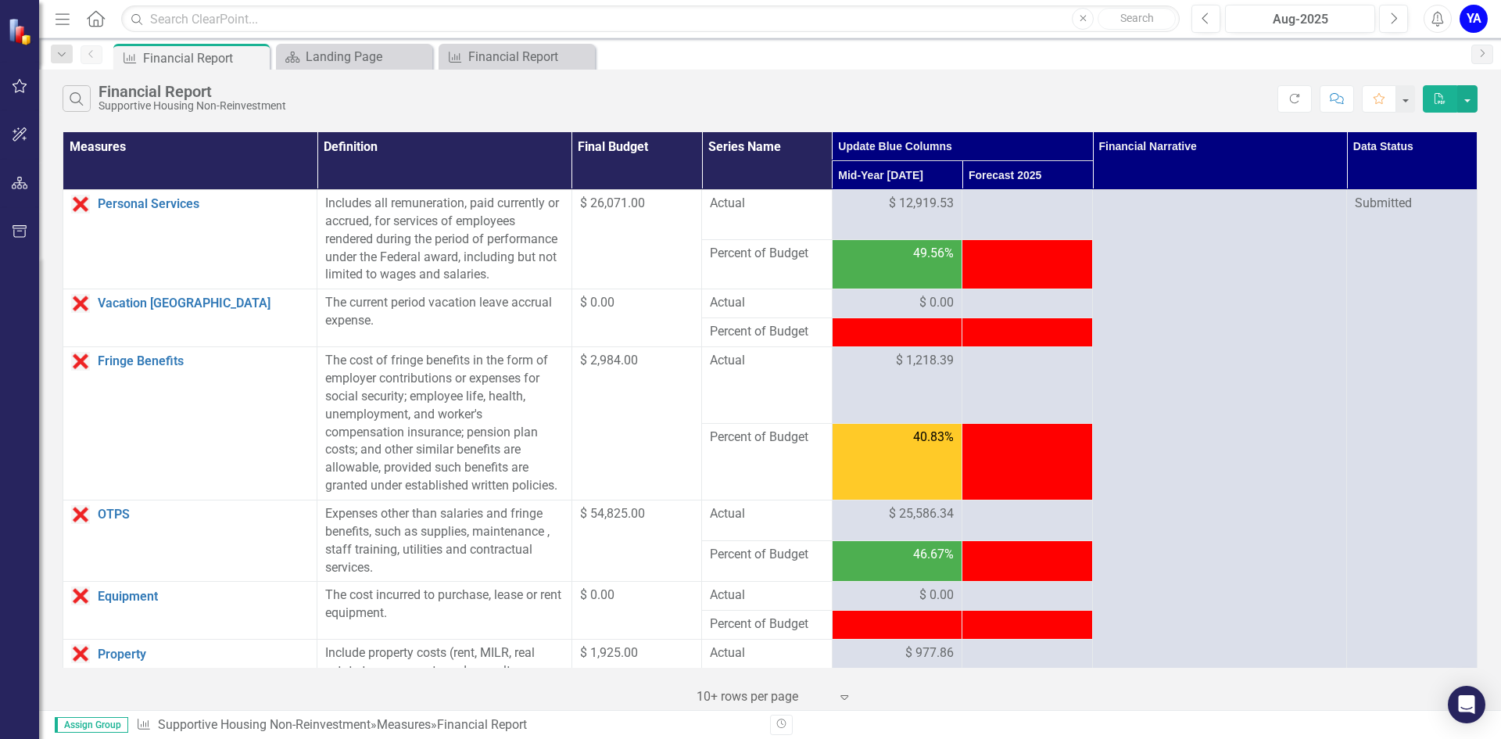
click at [94, 23] on icon at bounding box center [96, 18] width 18 height 16
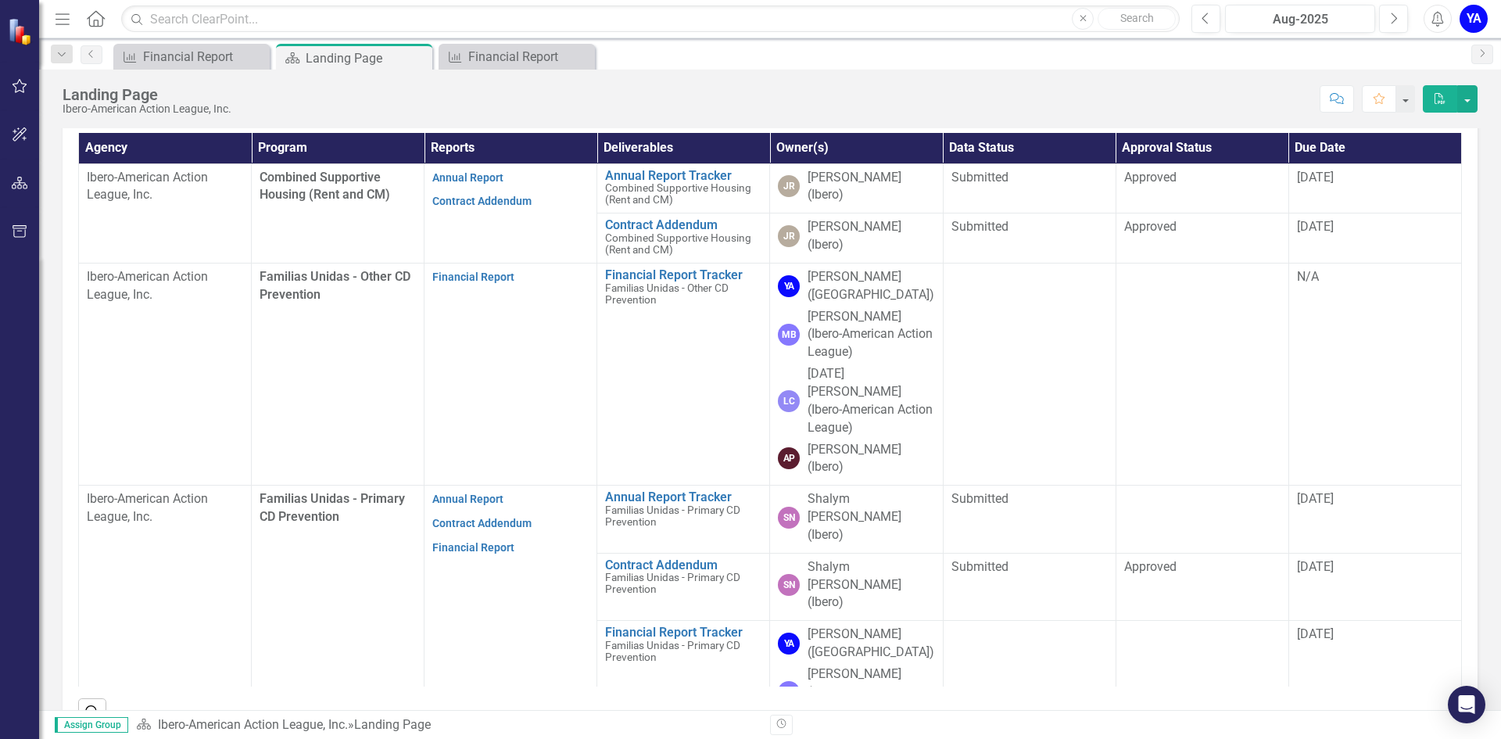
scroll to position [391, 0]
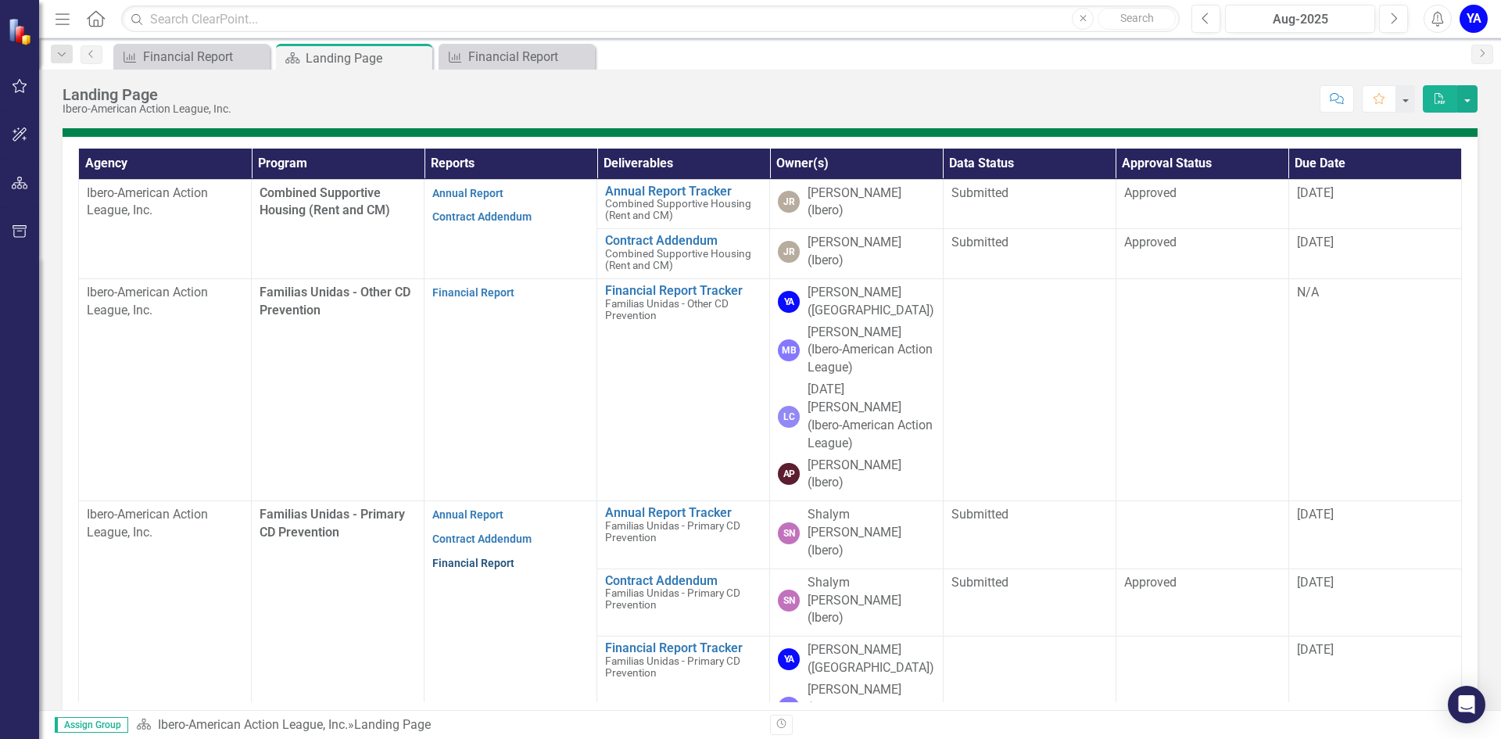
click at [494, 556] on link "Financial Report" at bounding box center [473, 562] width 82 height 13
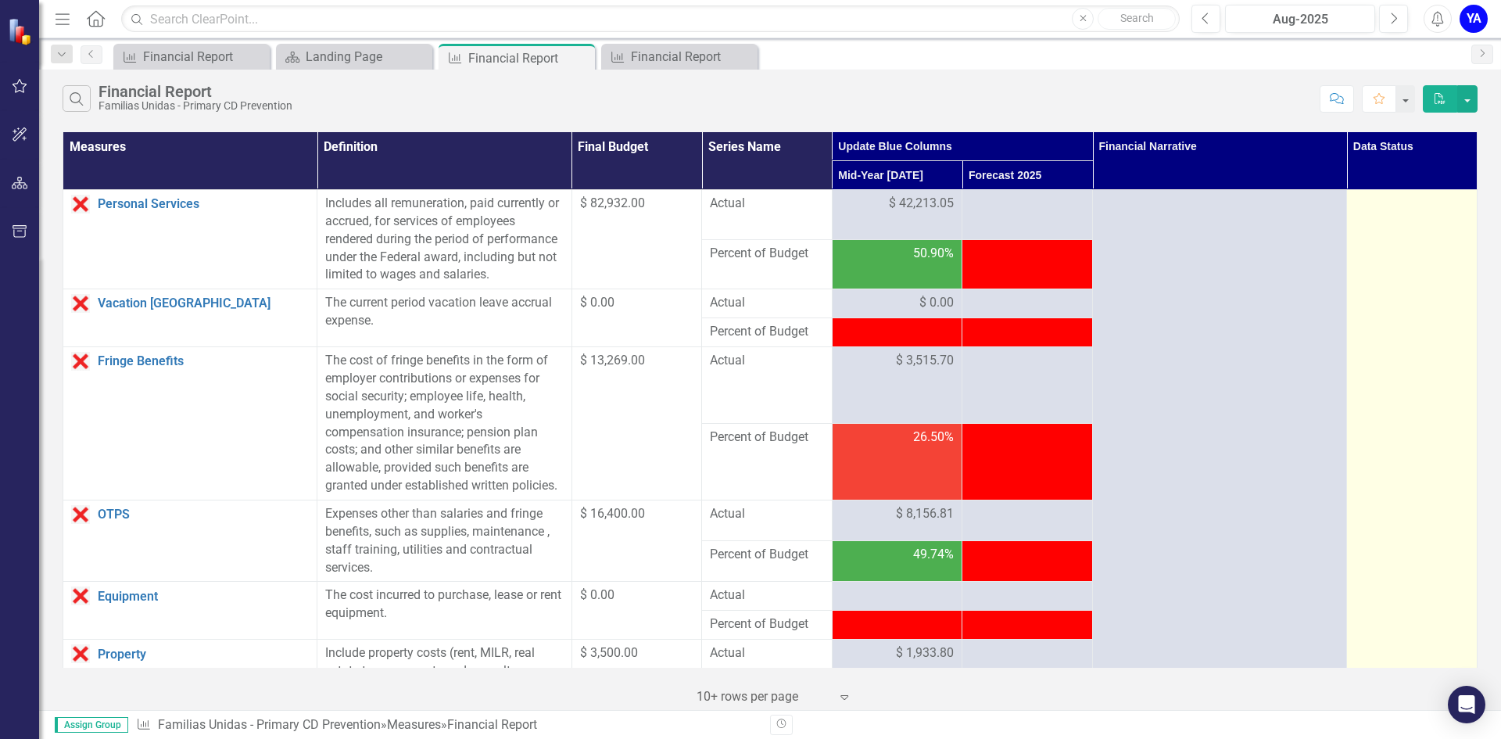
click at [1390, 209] on div at bounding box center [1411, 204] width 114 height 19
click at [1408, 203] on div at bounding box center [1411, 204] width 114 height 19
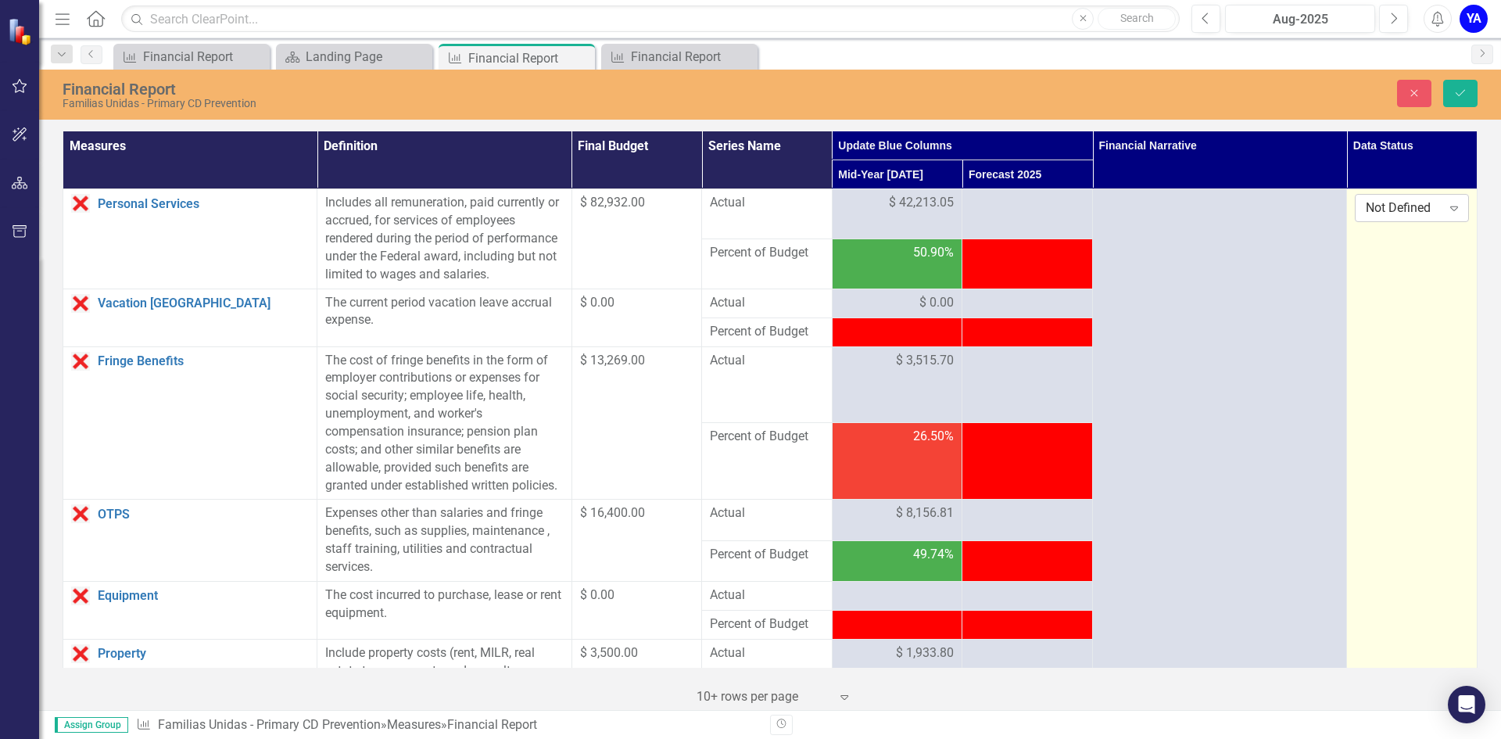
click at [1450, 207] on icon at bounding box center [1454, 208] width 8 height 5
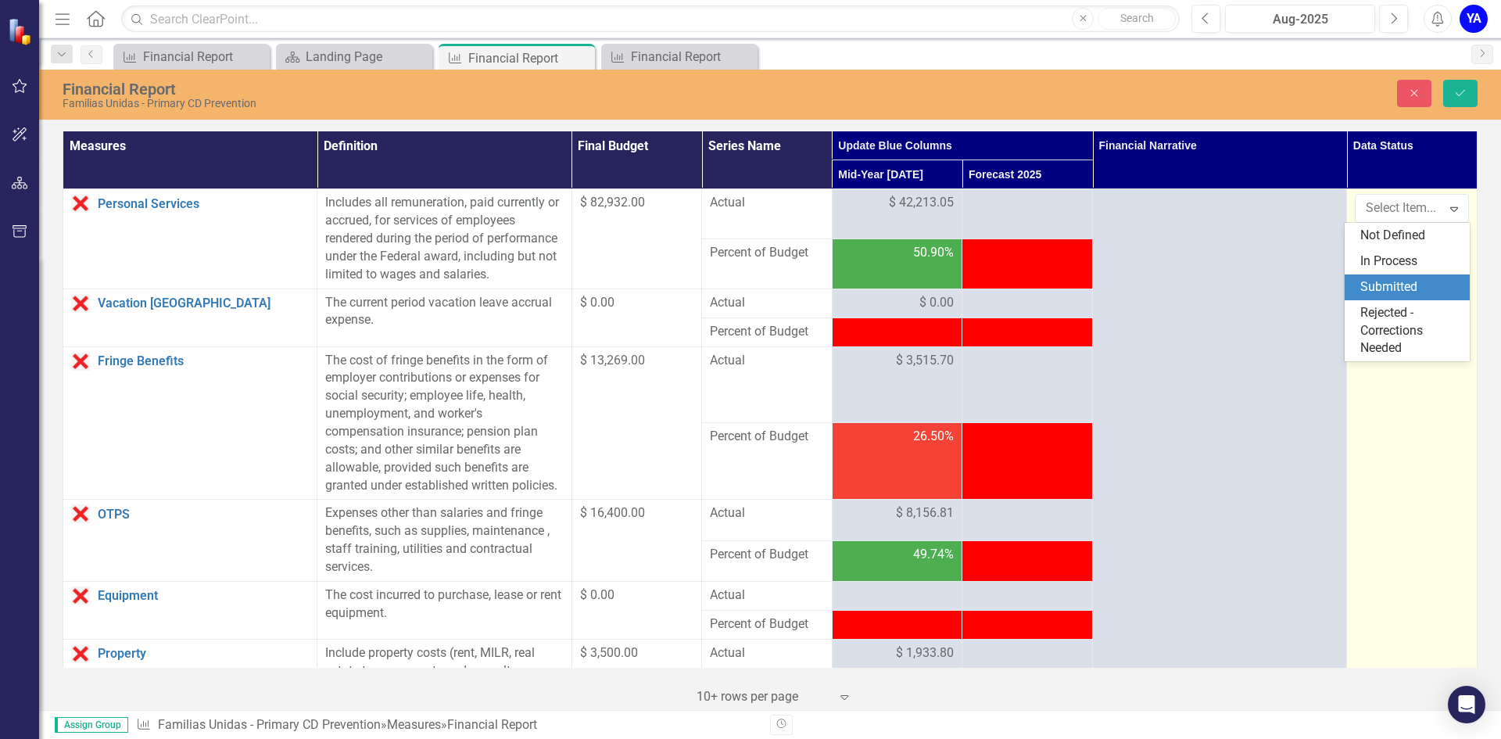
click at [1392, 284] on div "Submitted" at bounding box center [1410, 287] width 100 height 18
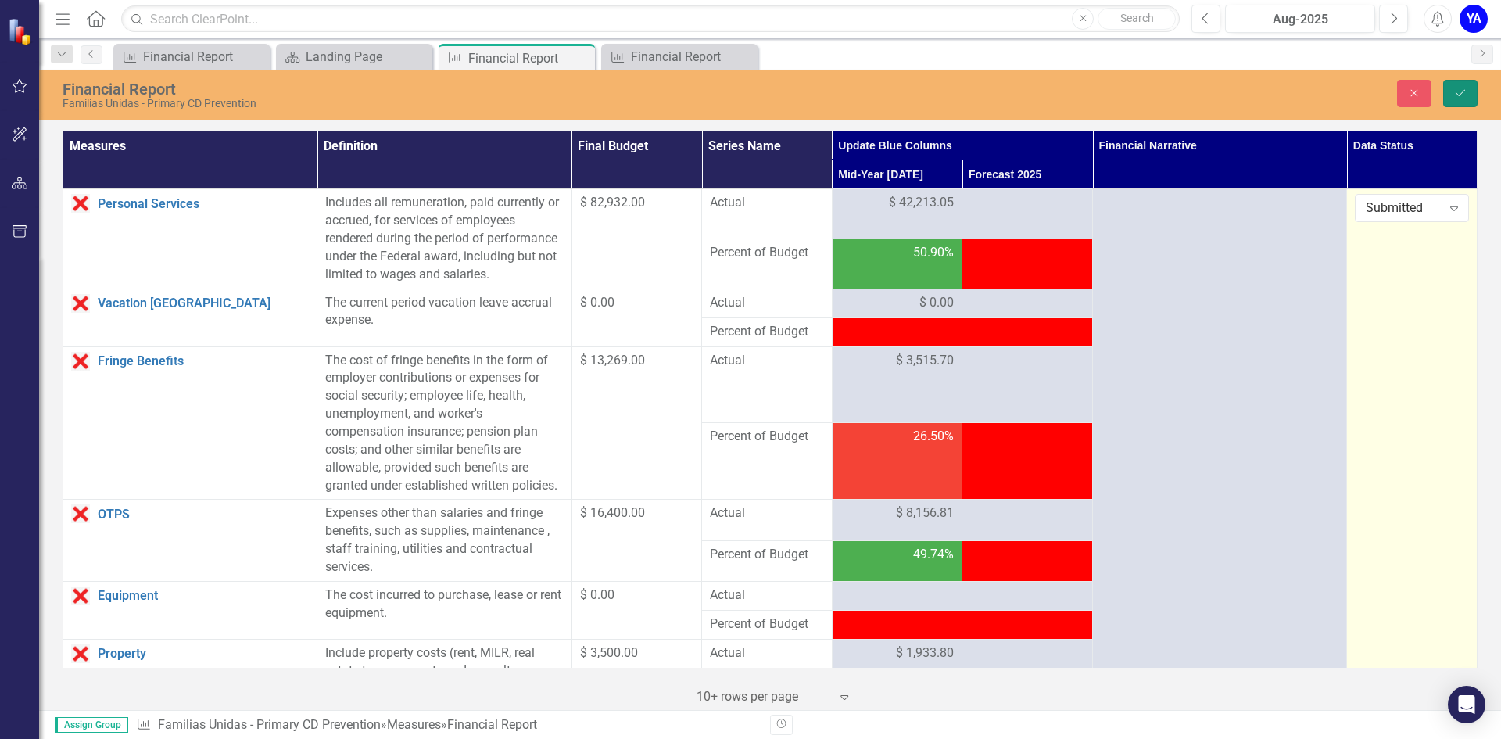
click at [1463, 86] on button "Save" at bounding box center [1460, 93] width 34 height 27
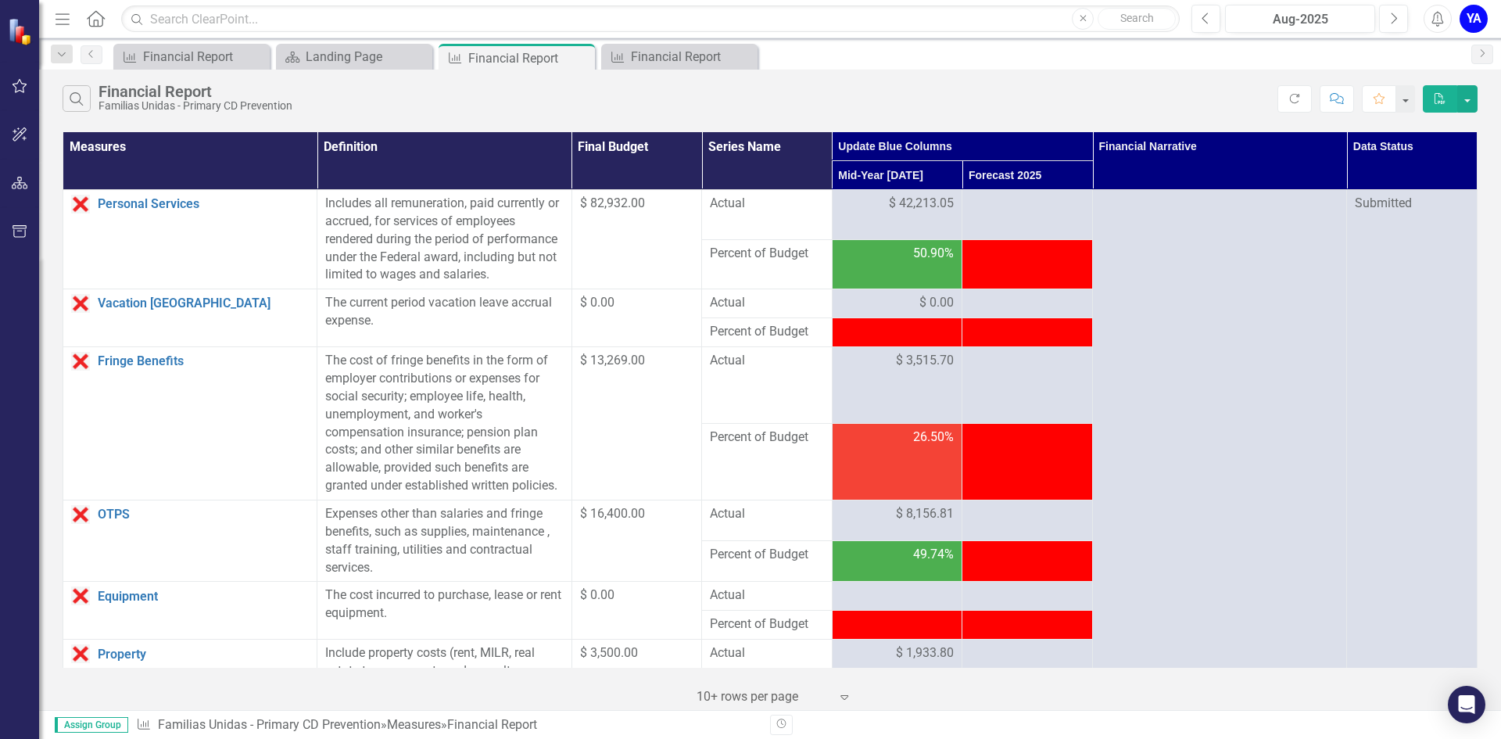
click at [64, 16] on icon "Menu" at bounding box center [62, 18] width 20 height 16
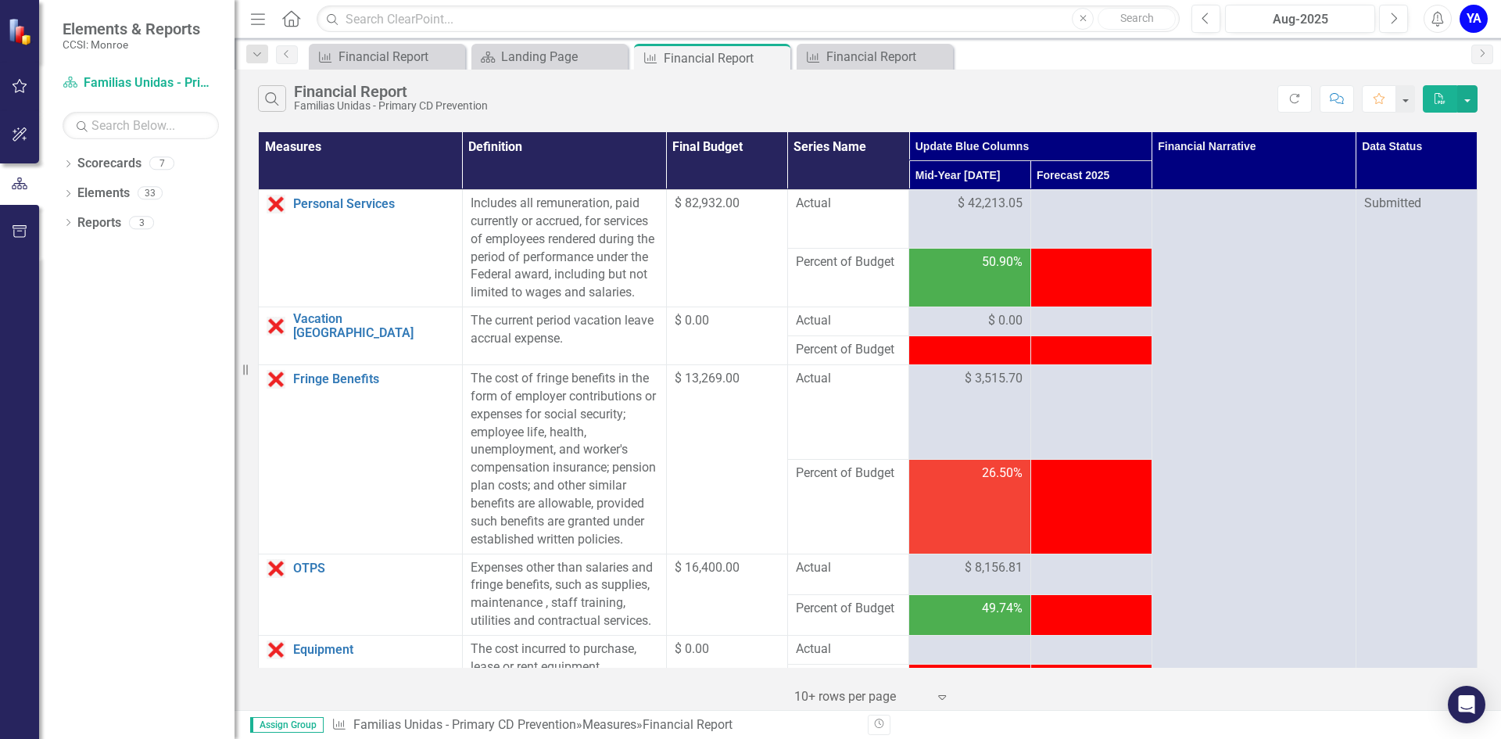
click at [298, 16] on icon at bounding box center [291, 18] width 18 height 16
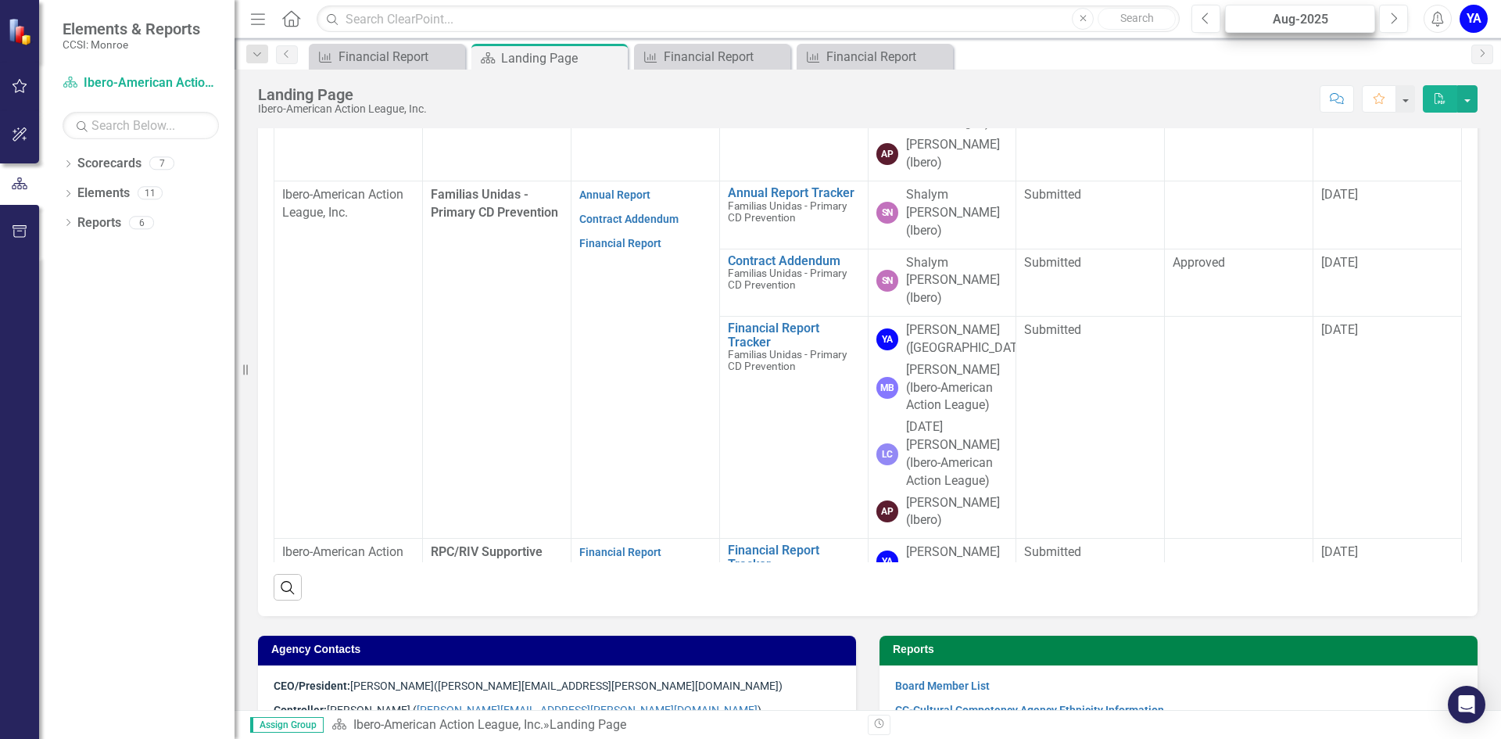
scroll to position [159, 0]
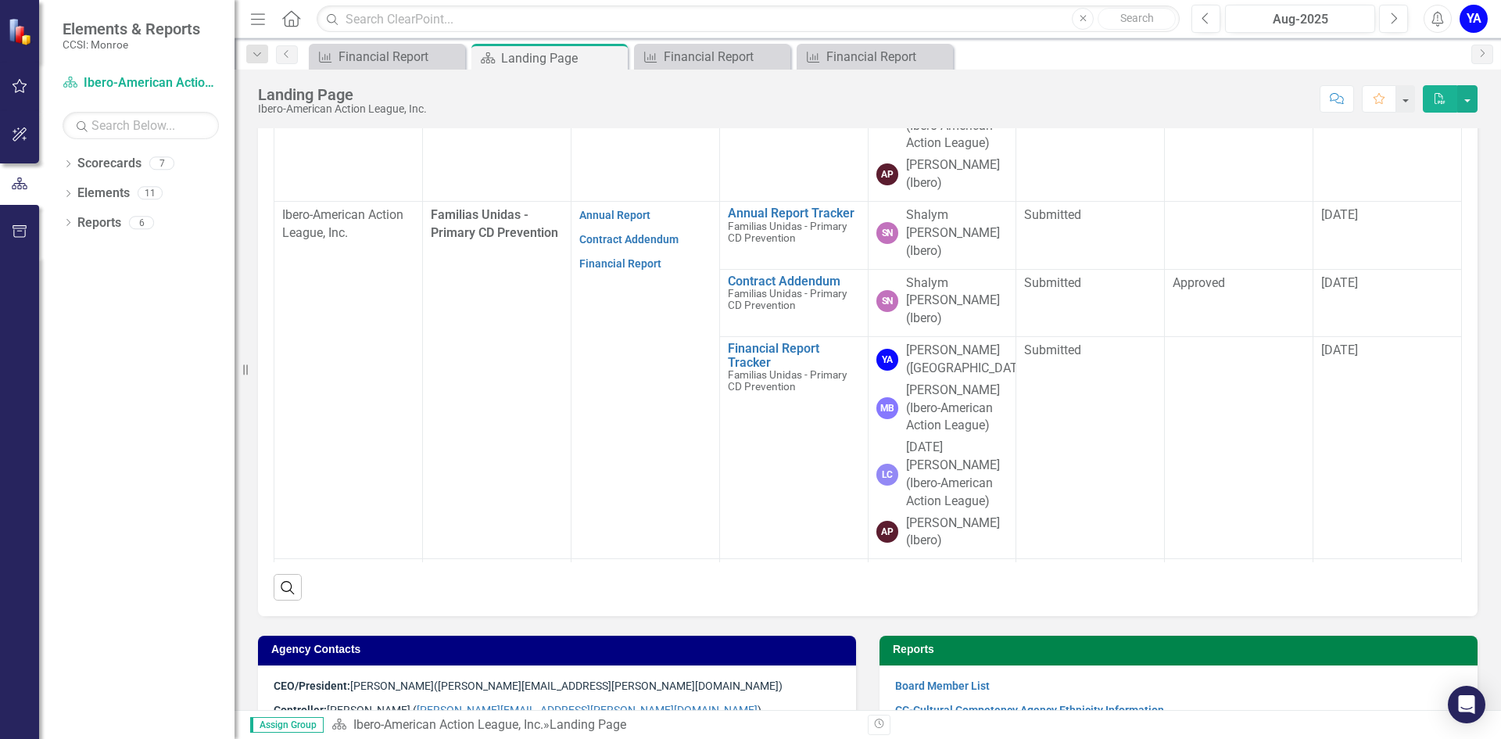
click at [1474, 16] on div "YA" at bounding box center [1473, 19] width 28 height 28
click at [1410, 196] on link "Logout Log Out" at bounding box center [1424, 197] width 123 height 29
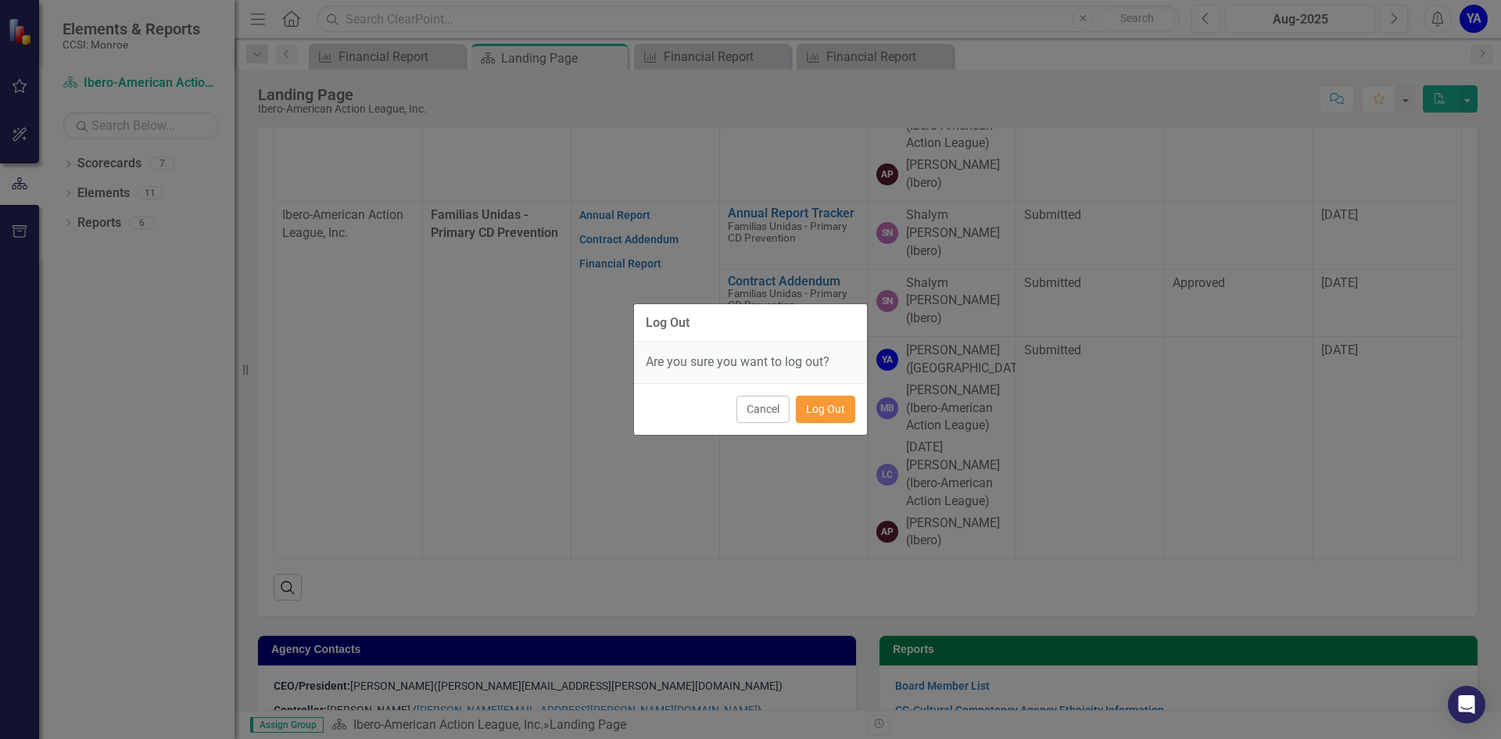
click at [809, 408] on button "Log Out" at bounding box center [825, 408] width 59 height 27
